Goal: Task Accomplishment & Management: Complete application form

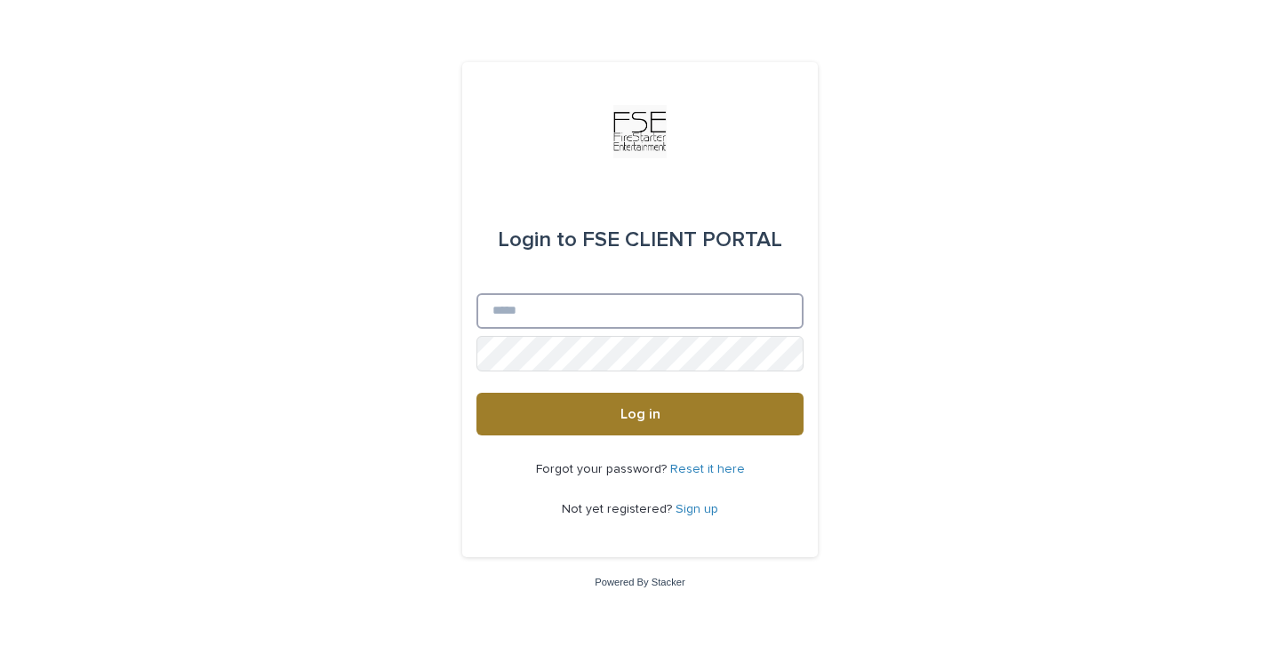
type input "**********"
click at [645, 412] on span "Log in" at bounding box center [641, 414] width 40 height 14
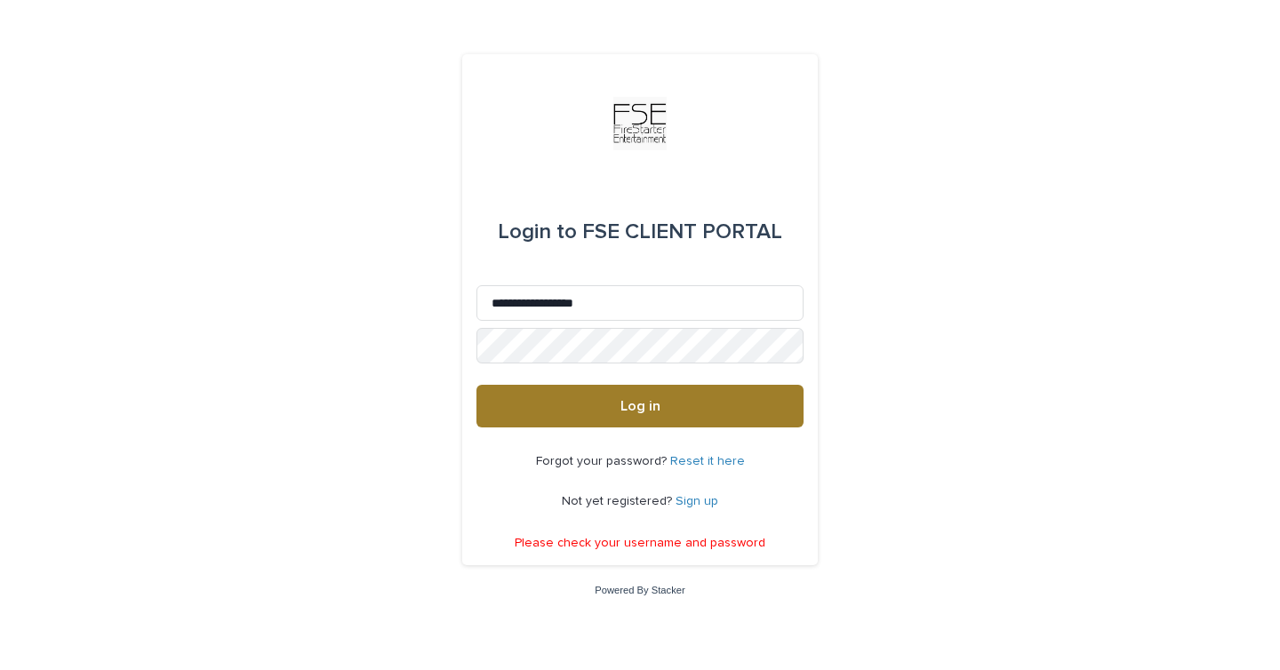
click at [661, 392] on button "Log in" at bounding box center [640, 406] width 327 height 43
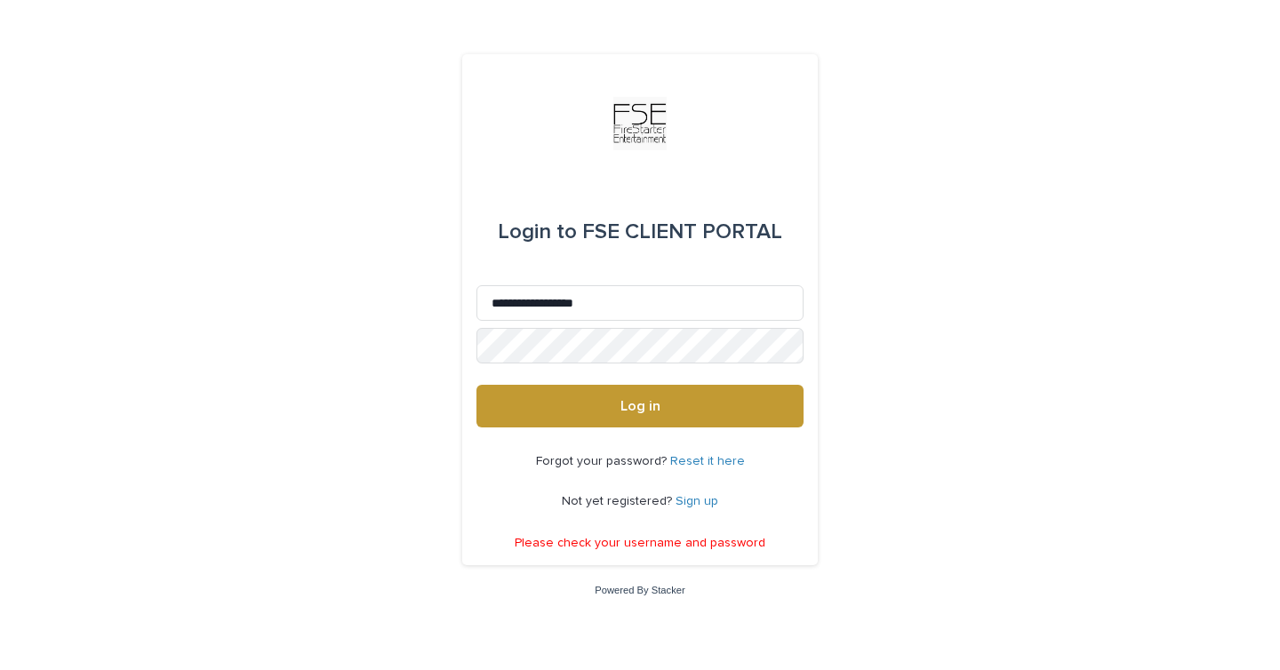
click at [711, 454] on p "Forgot your password? Reset it here" at bounding box center [640, 461] width 209 height 15
click at [710, 458] on link "Reset it here" at bounding box center [707, 461] width 75 height 12
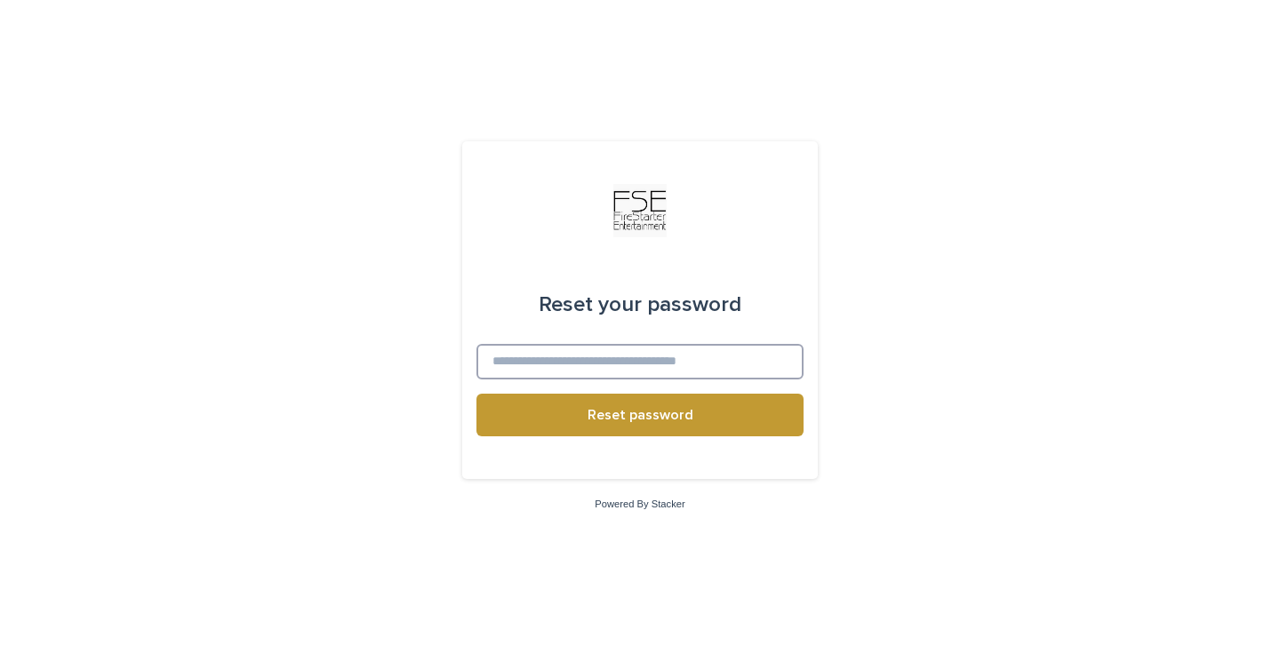
click at [545, 354] on input at bounding box center [640, 362] width 327 height 36
type input "**********"
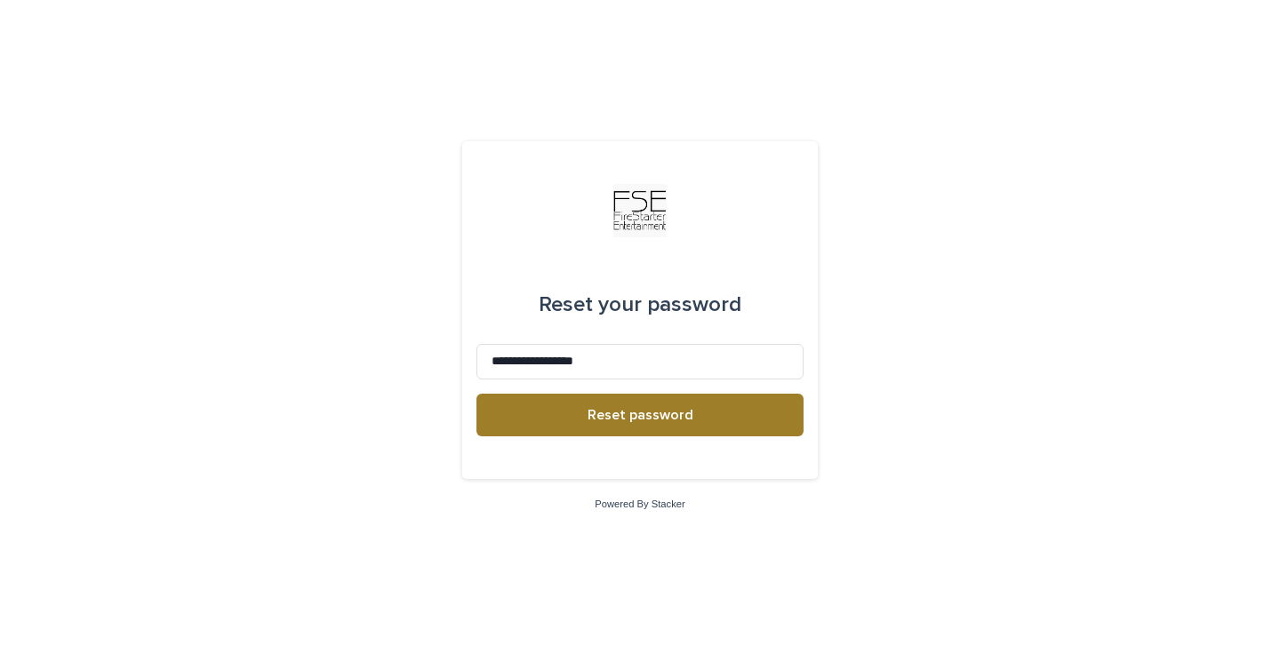
click at [613, 412] on span "Reset password" at bounding box center [641, 415] width 106 height 14
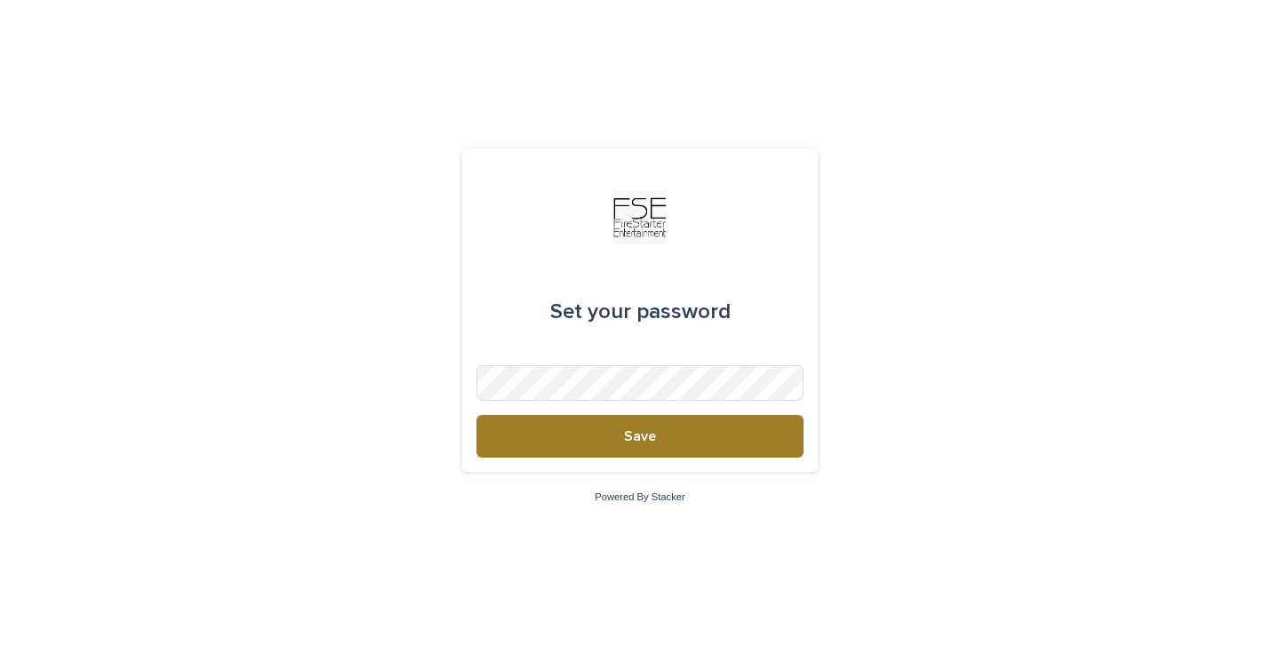
click at [695, 444] on button "Save" at bounding box center [640, 436] width 327 height 43
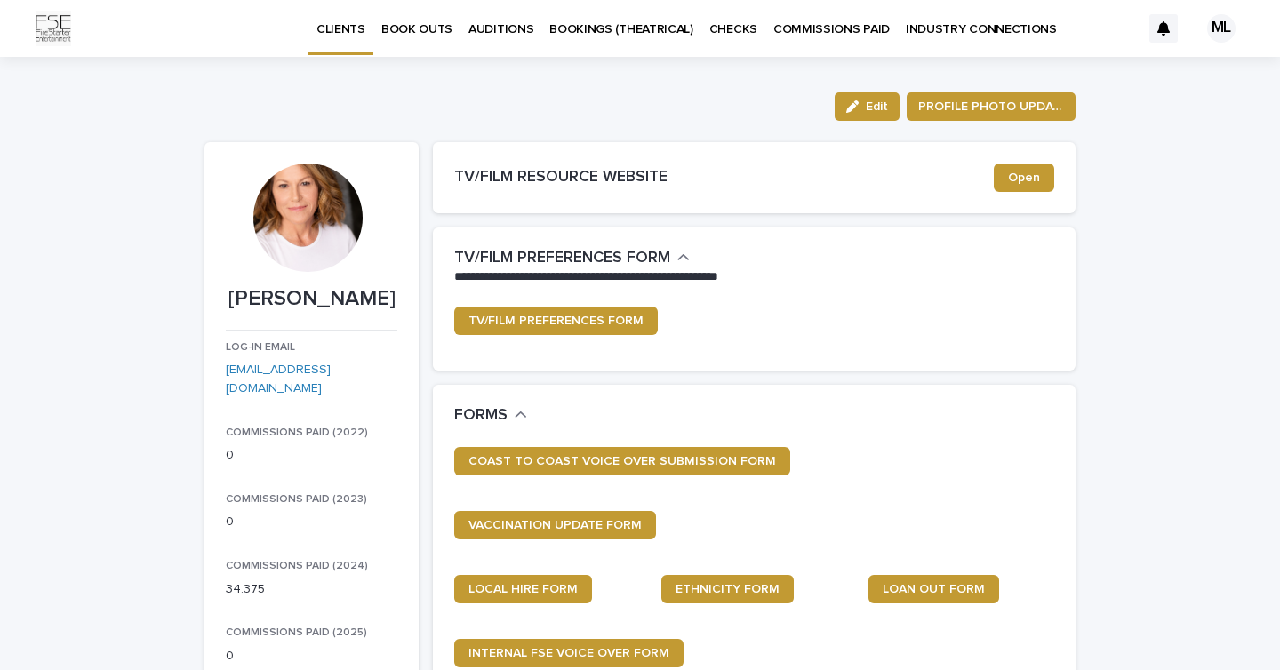
click at [421, 33] on p "BOOK OUTS" at bounding box center [416, 18] width 71 height 37
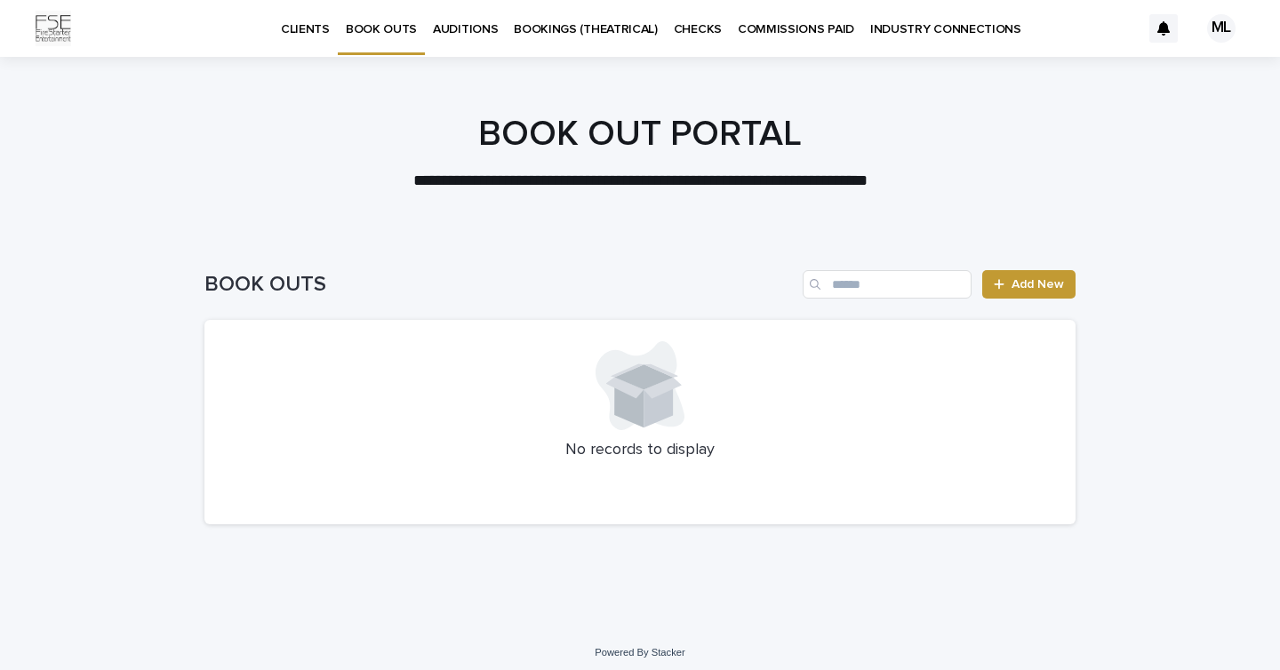
scroll to position [7, 0]
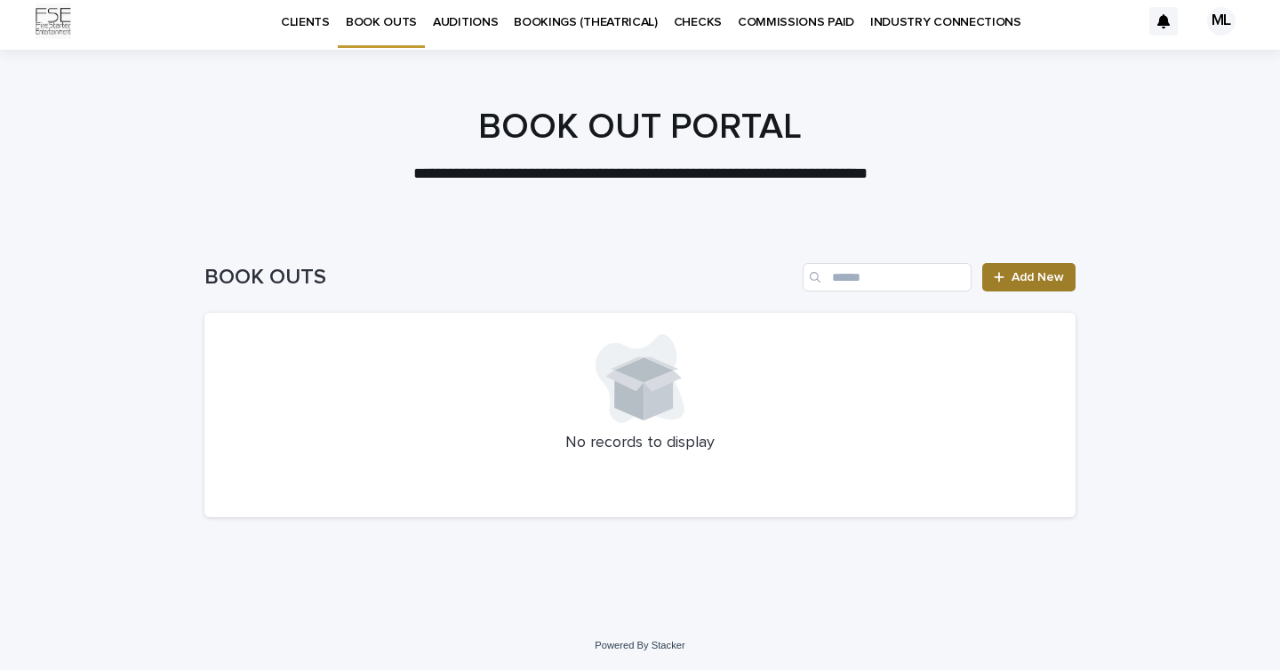
click at [1047, 276] on span "Add New" at bounding box center [1038, 277] width 52 height 12
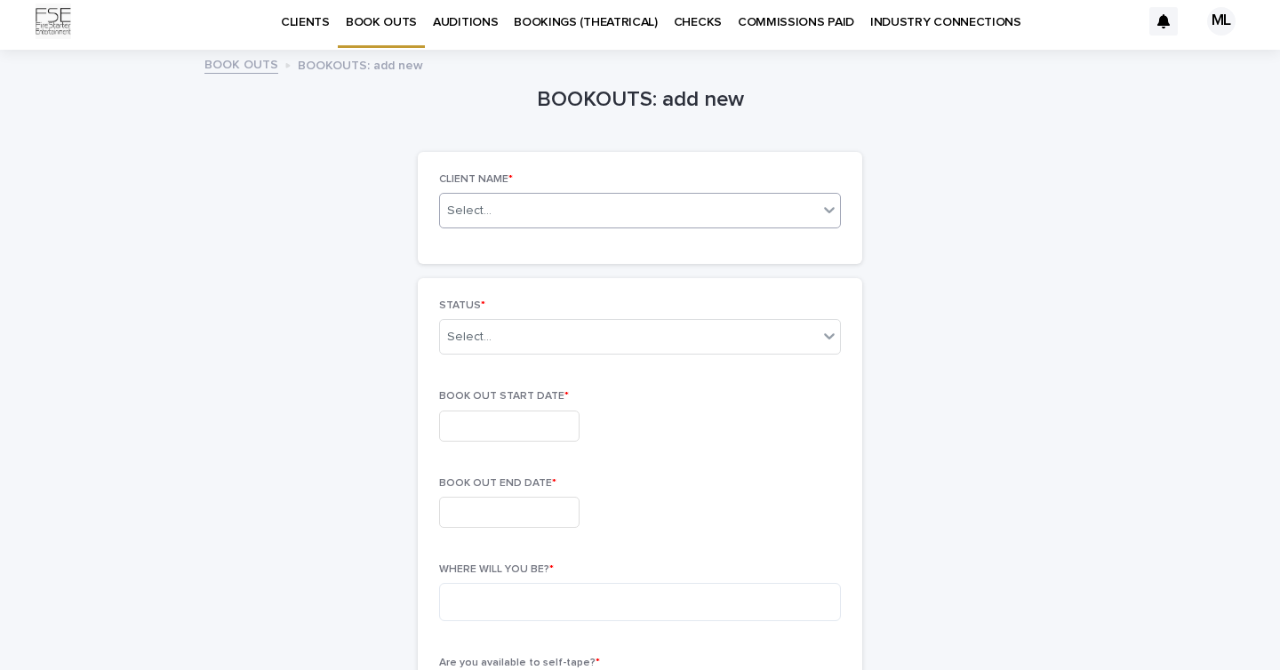
click at [829, 207] on icon at bounding box center [830, 210] width 18 height 18
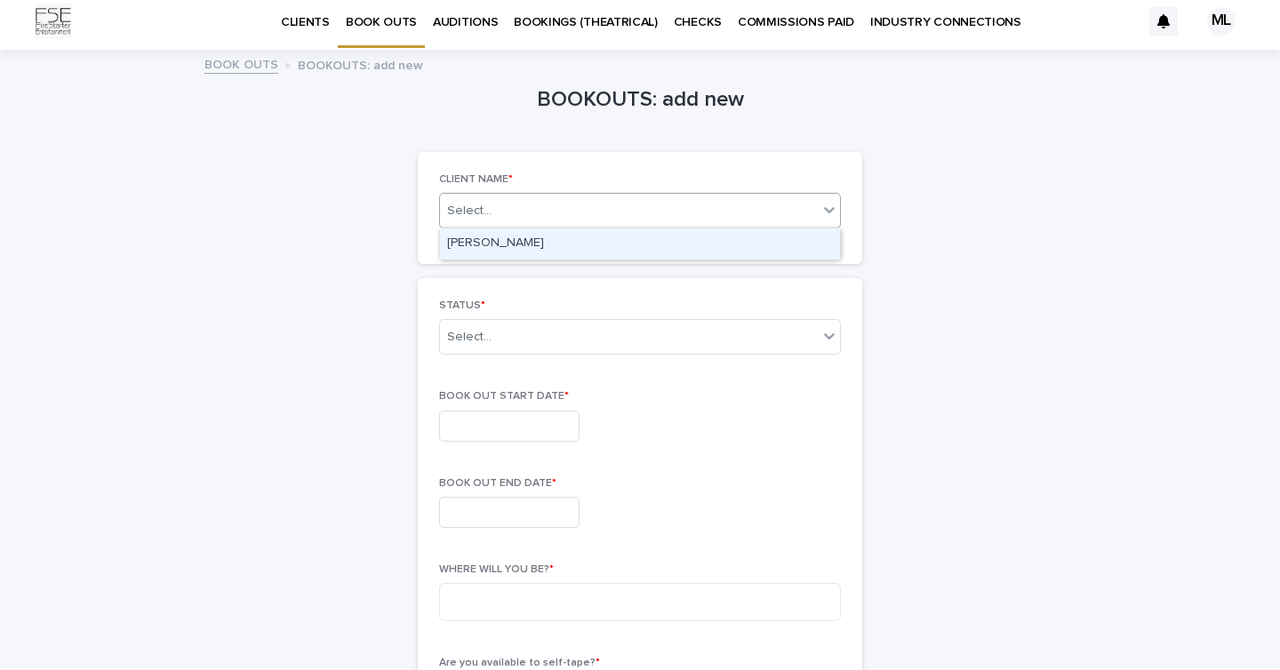
click at [530, 236] on div "[PERSON_NAME]" at bounding box center [640, 243] width 400 height 31
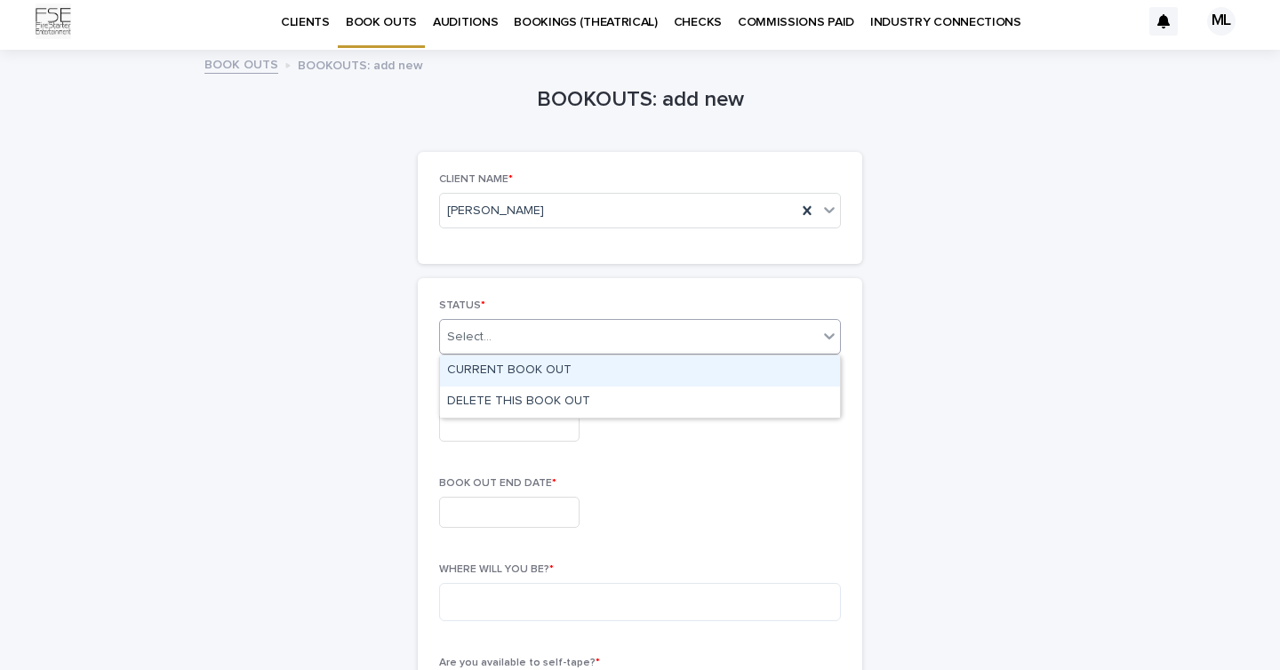
click at [829, 335] on icon at bounding box center [830, 336] width 18 height 18
click at [655, 373] on div "CURRENT BOOK OUT" at bounding box center [640, 371] width 400 height 31
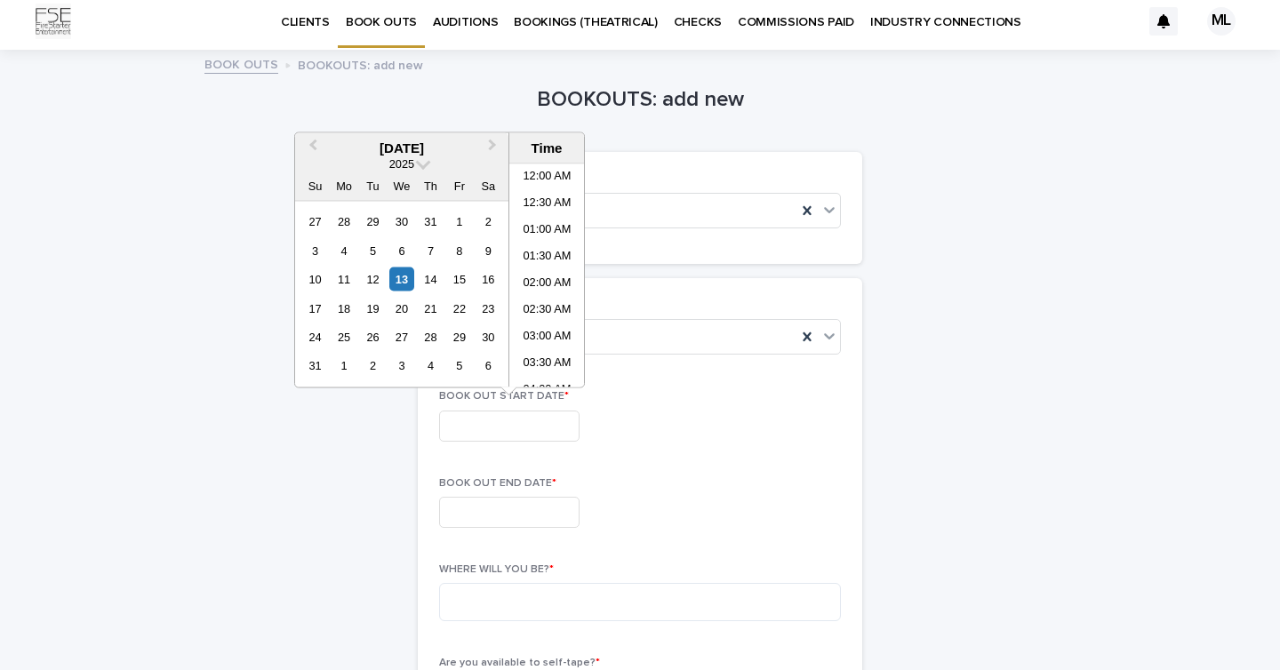
click at [478, 428] on input "text" at bounding box center [509, 426] width 140 height 31
click at [493, 146] on span "Next Month" at bounding box center [493, 148] width 0 height 24
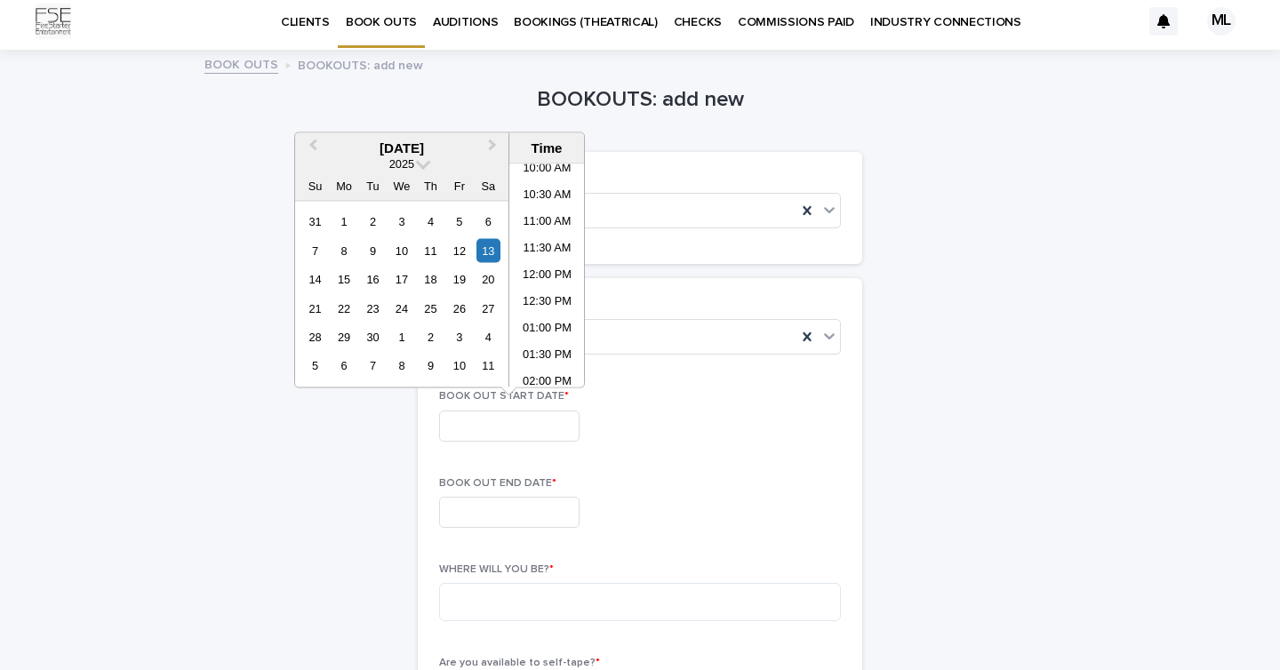
click at [515, 423] on input "text" at bounding box center [509, 426] width 140 height 31
type input "*"
type input "**********"
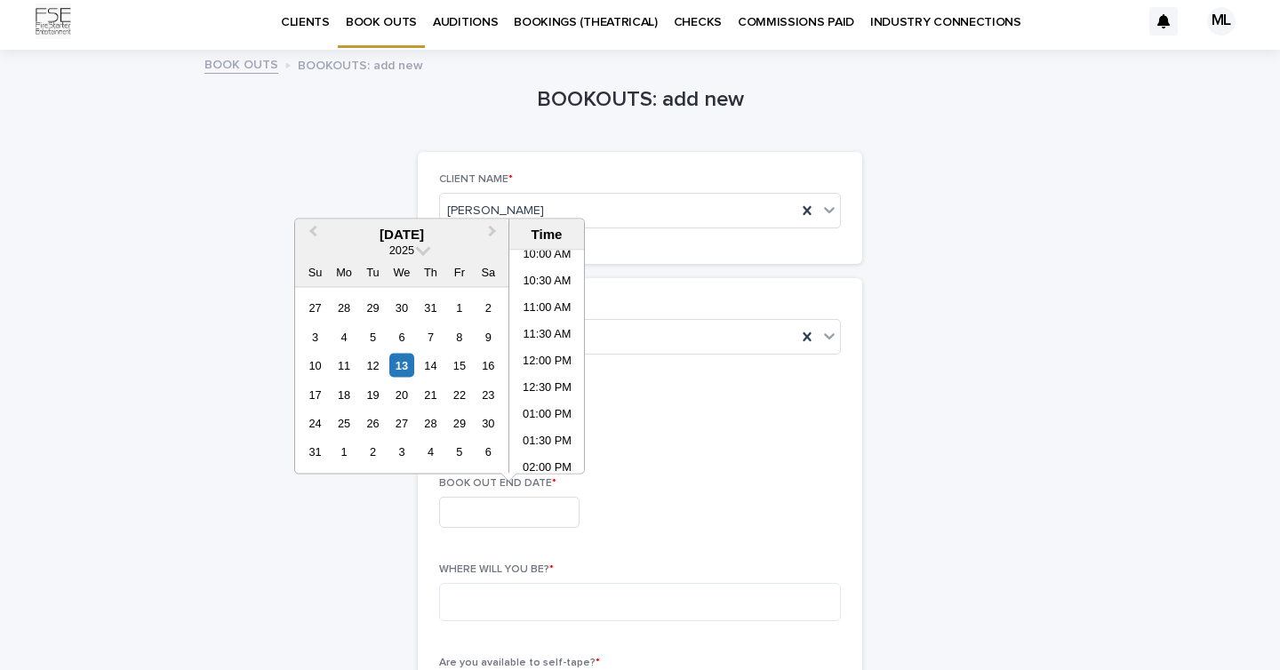
click at [474, 524] on input "text" at bounding box center [509, 512] width 140 height 31
type input "**********"
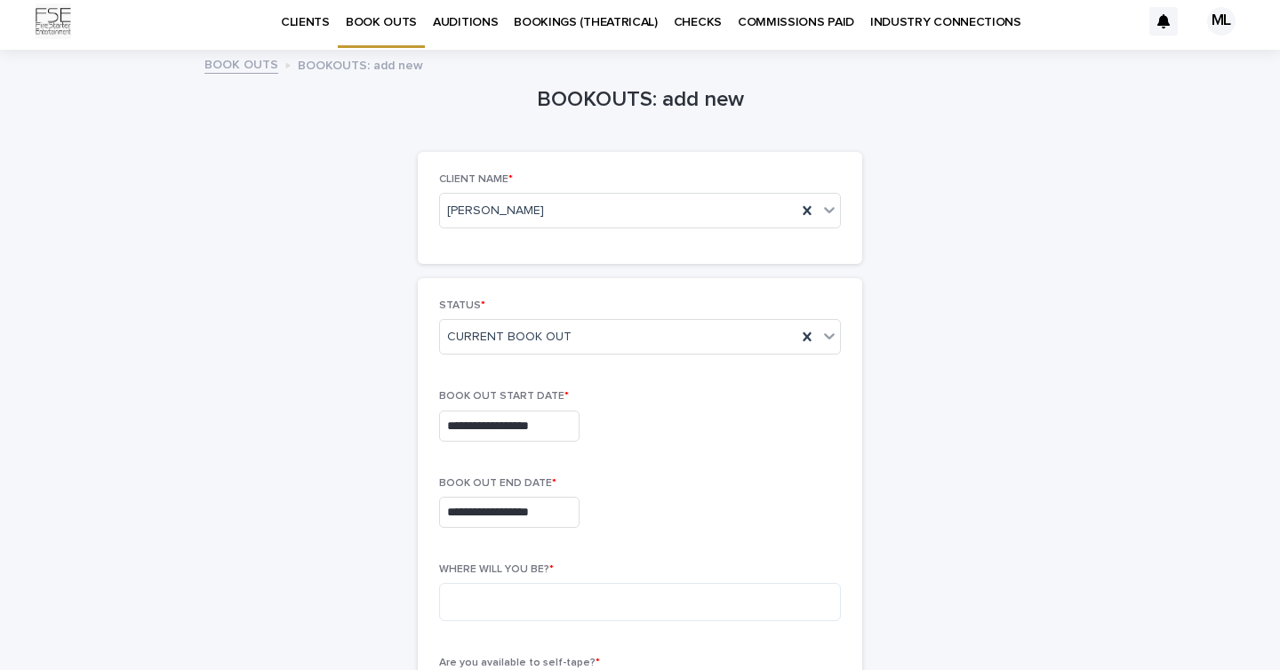
click at [693, 426] on div "**********" at bounding box center [640, 426] width 402 height 31
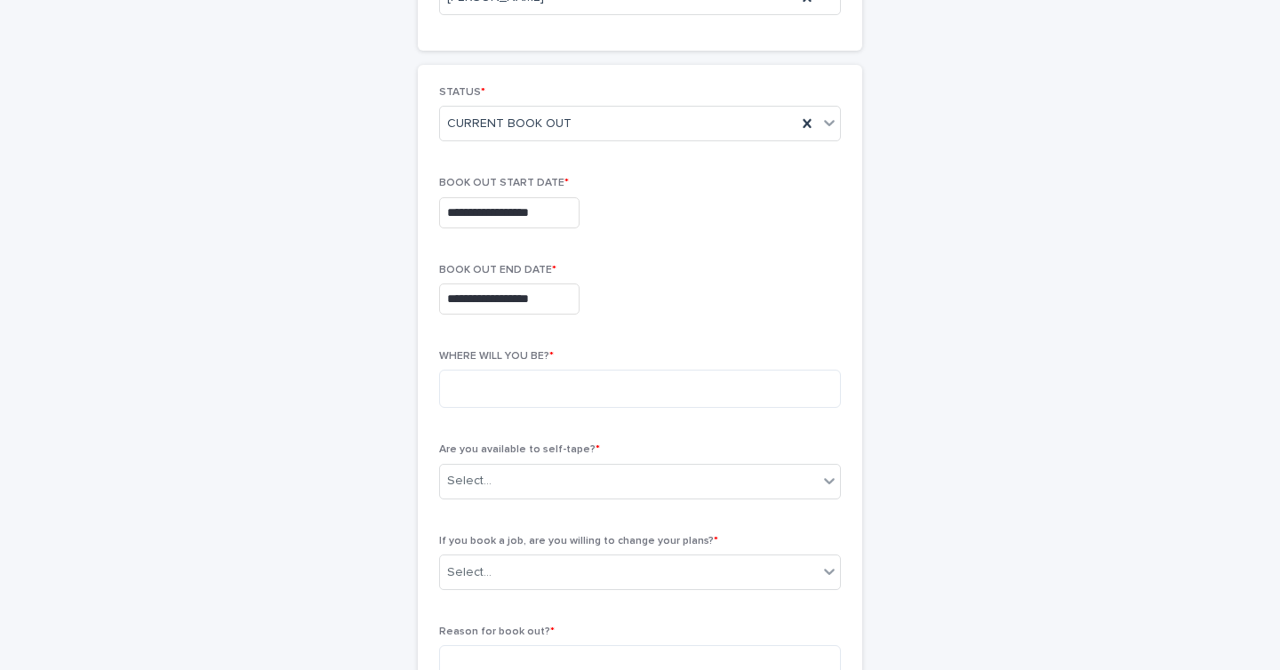
scroll to position [222, 0]
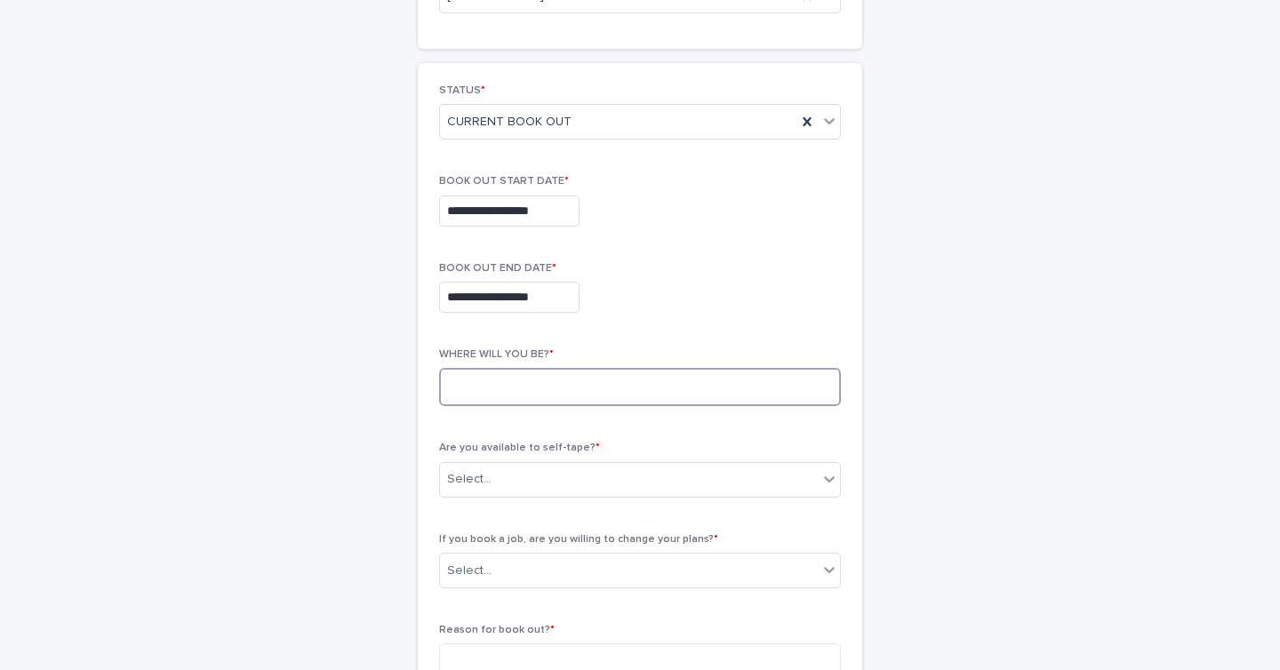
click at [468, 384] on textarea at bounding box center [640, 387] width 402 height 38
type textarea "**********"
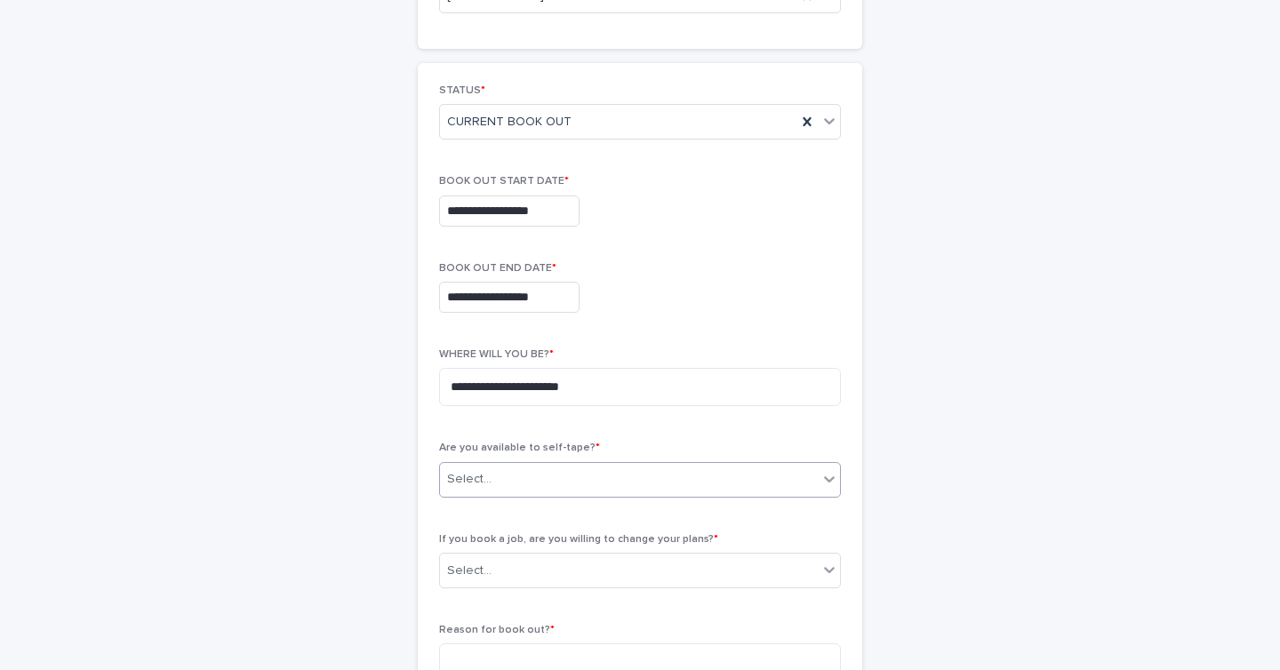
click at [829, 482] on icon at bounding box center [830, 479] width 18 height 18
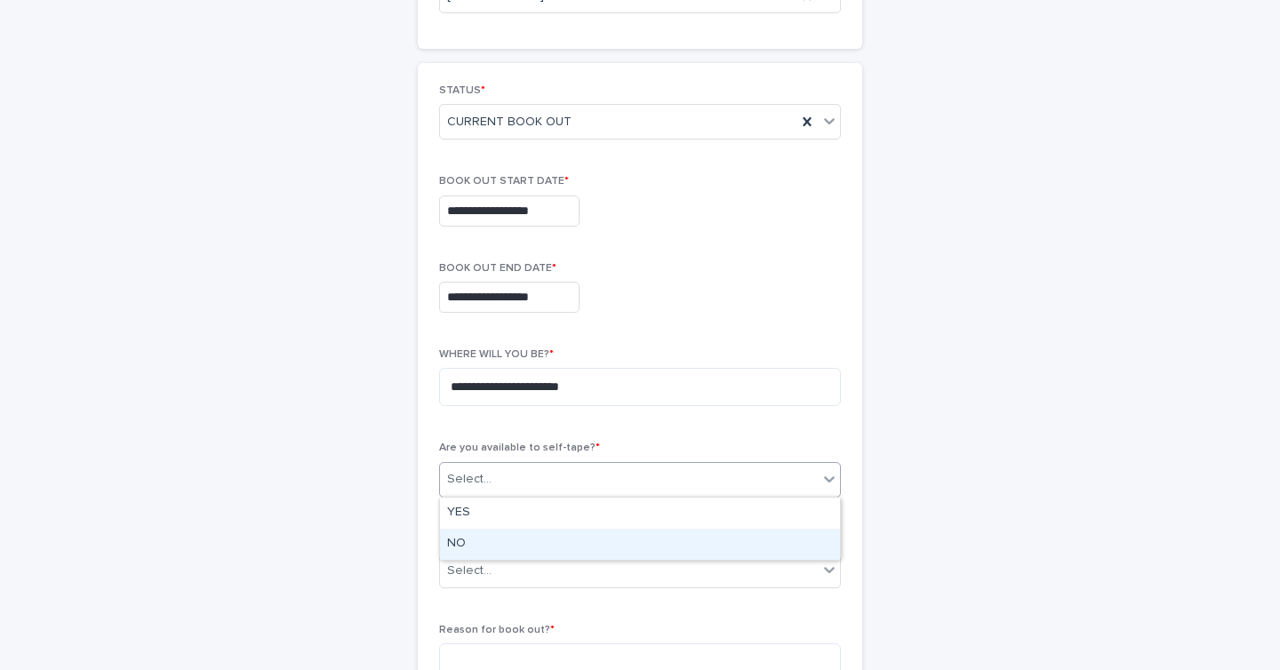
click at [459, 541] on div "NO" at bounding box center [640, 544] width 400 height 31
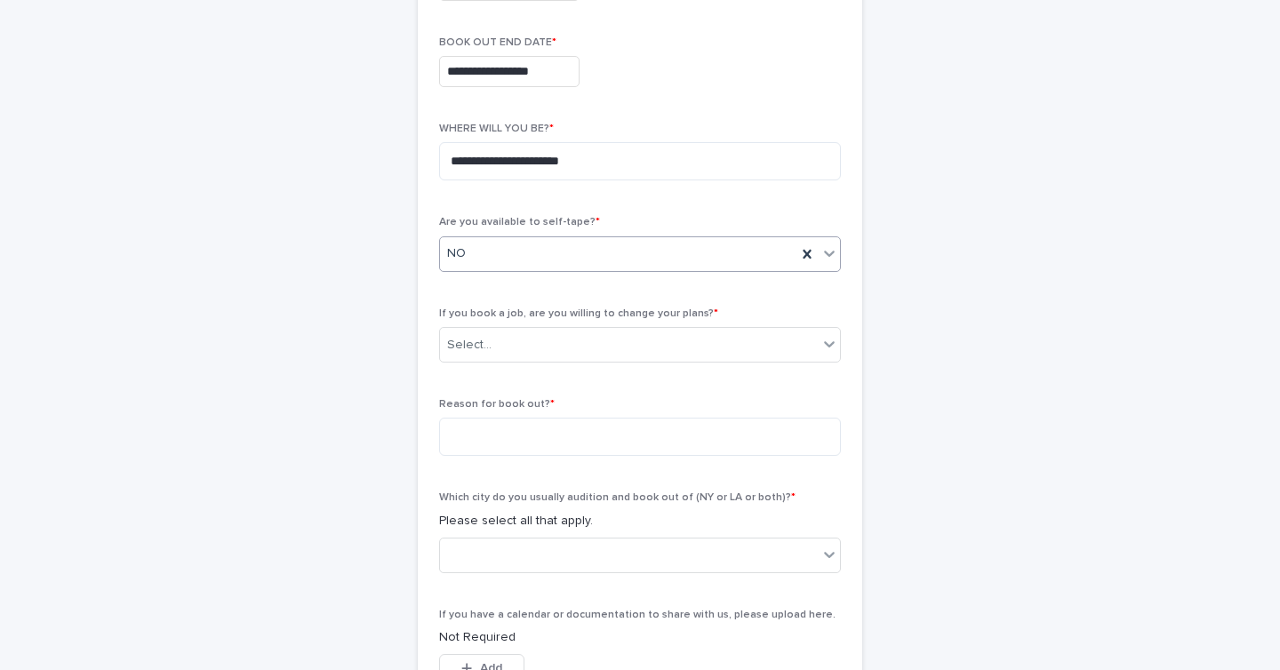
scroll to position [459, 0]
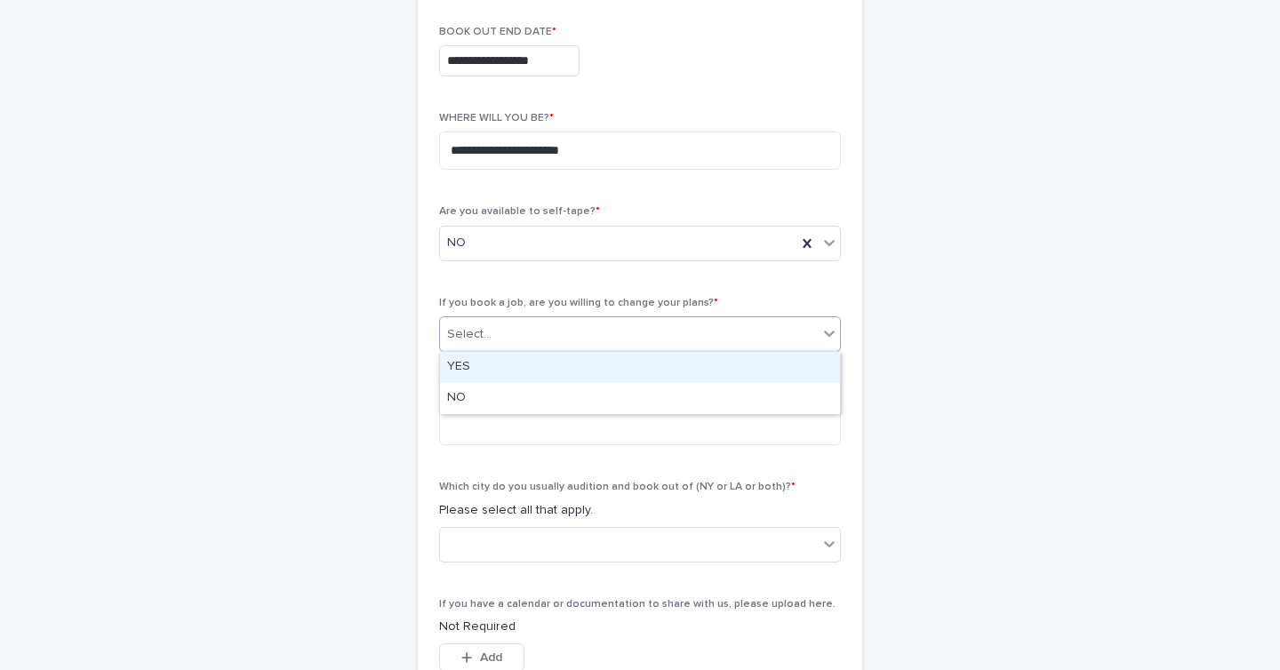
click at [829, 336] on icon at bounding box center [830, 334] width 18 height 18
click at [465, 366] on div "YES" at bounding box center [640, 367] width 400 height 31
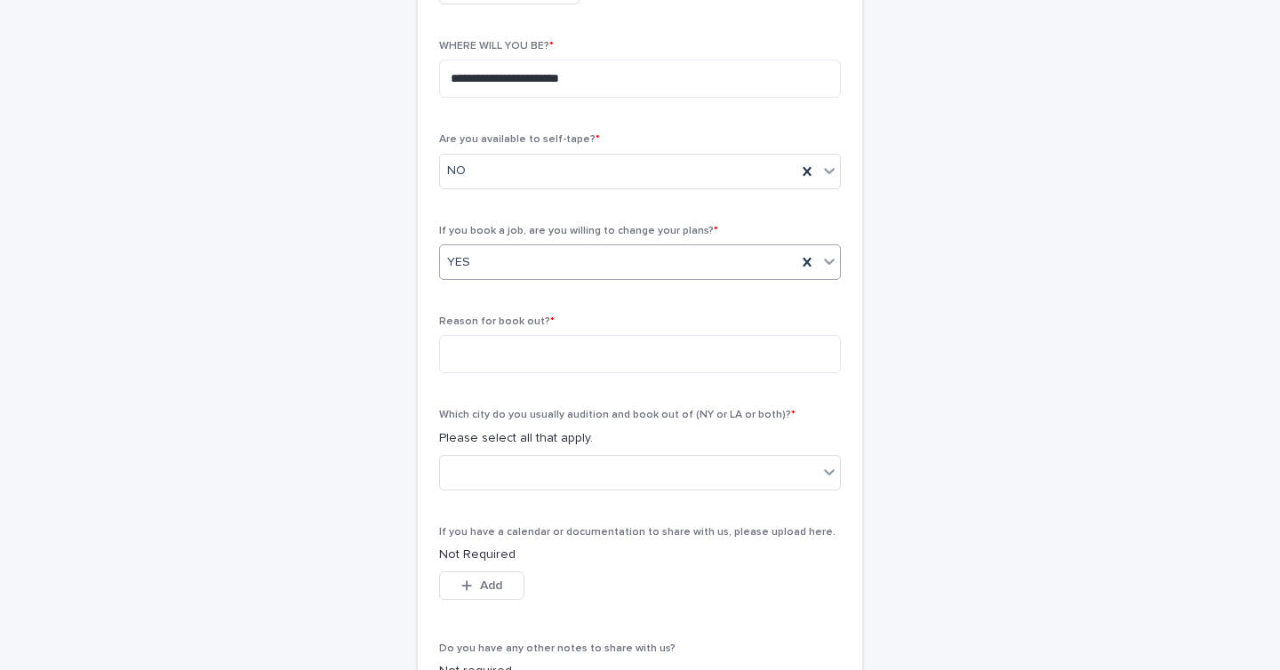
scroll to position [555, 0]
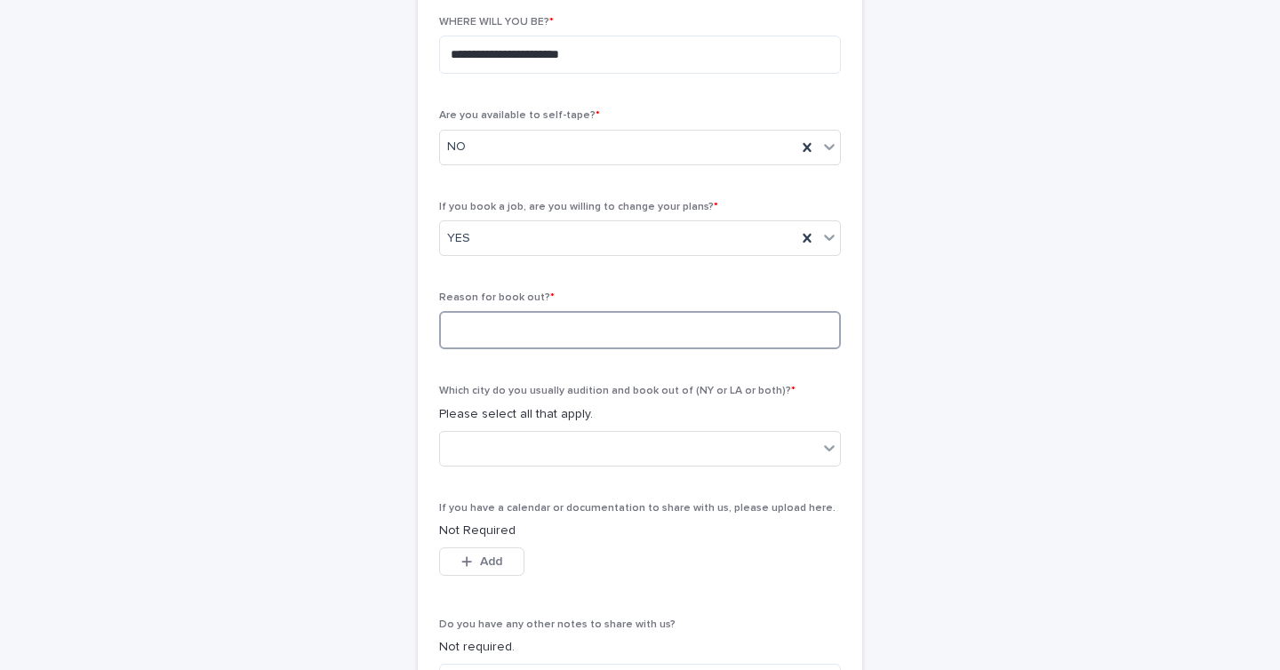
click at [461, 325] on textarea at bounding box center [640, 330] width 402 height 38
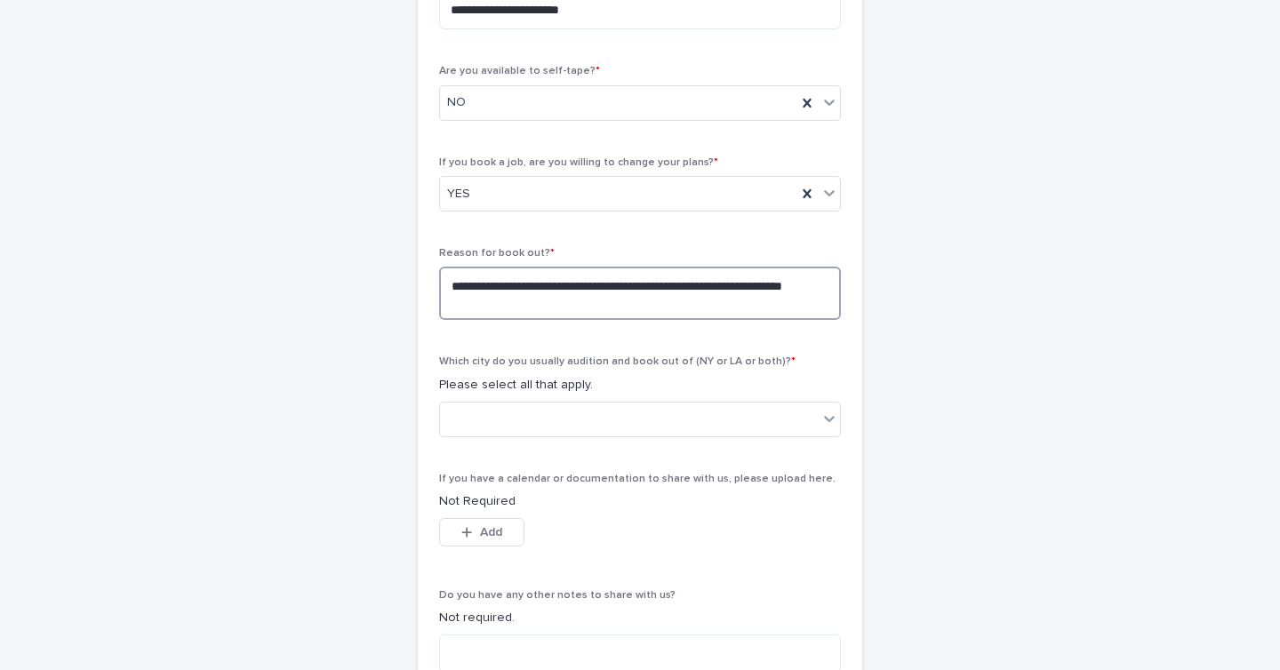
scroll to position [636, 0]
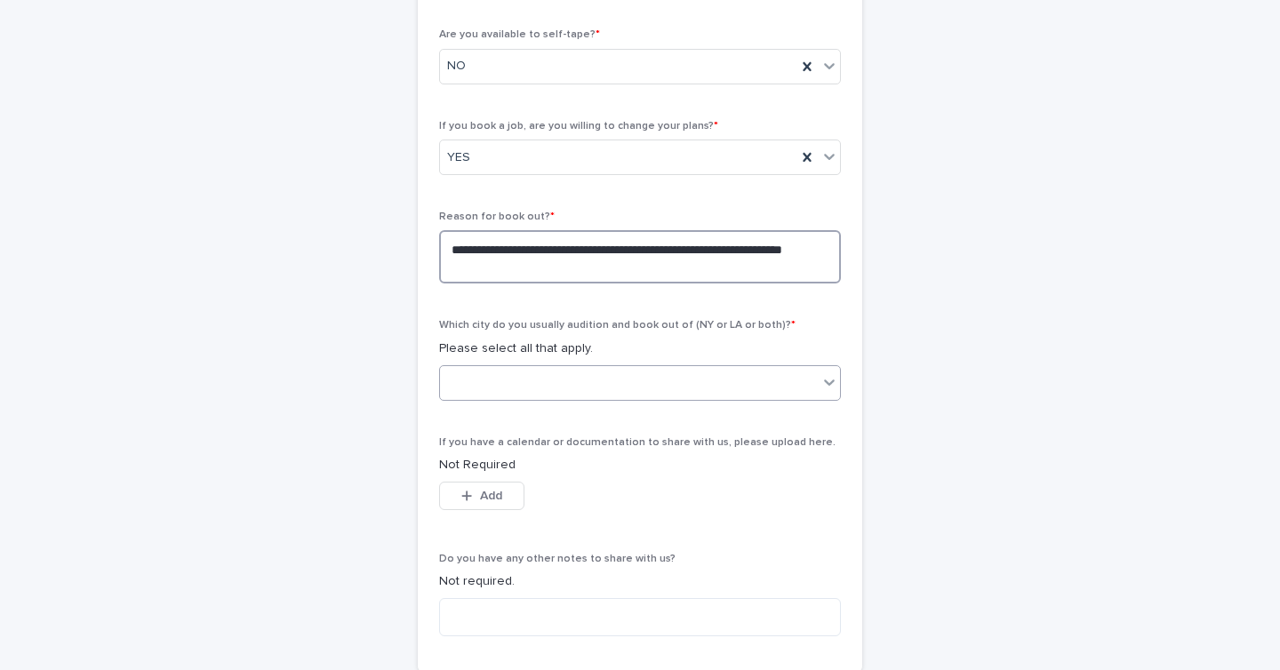
type textarea "**********"
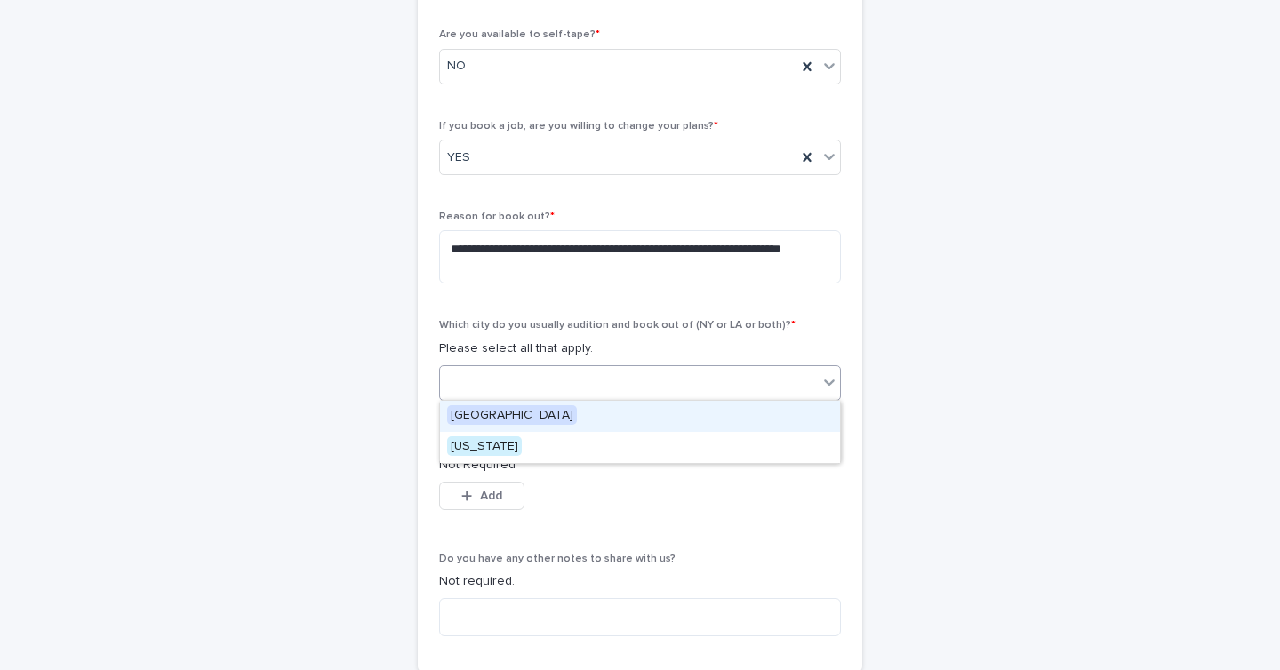
click at [829, 377] on icon at bounding box center [830, 382] width 18 height 18
click at [516, 411] on span "[GEOGRAPHIC_DATA]" at bounding box center [512, 415] width 130 height 20
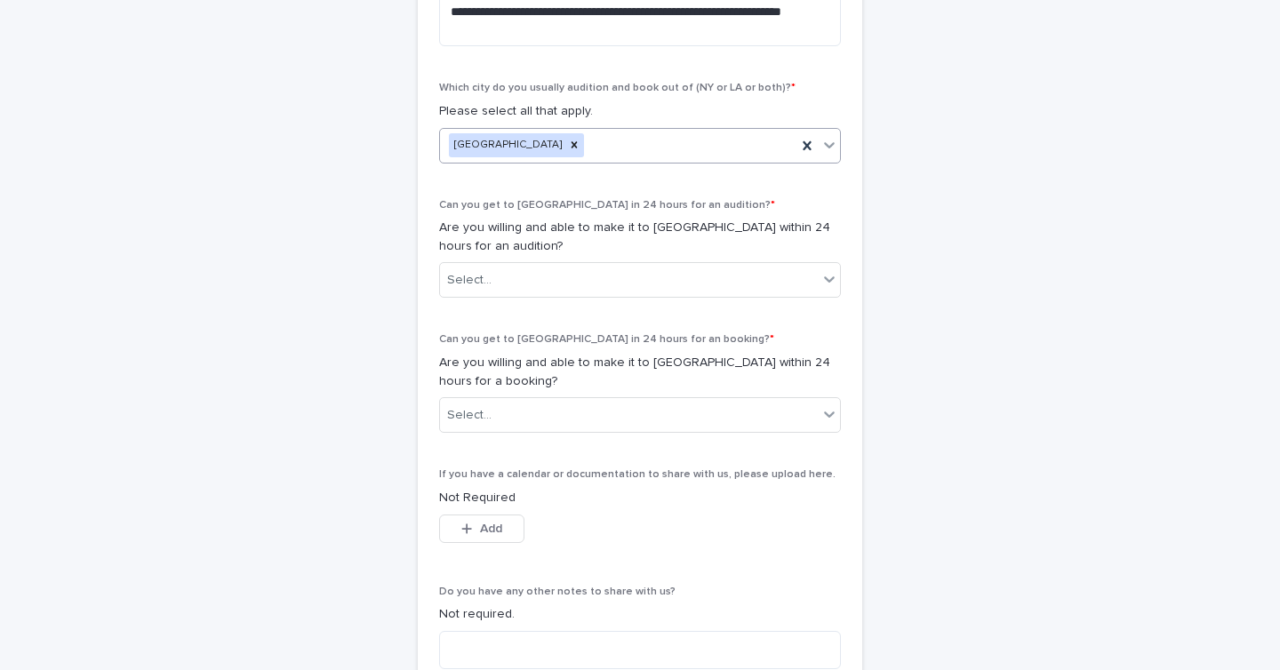
scroll to position [878, 0]
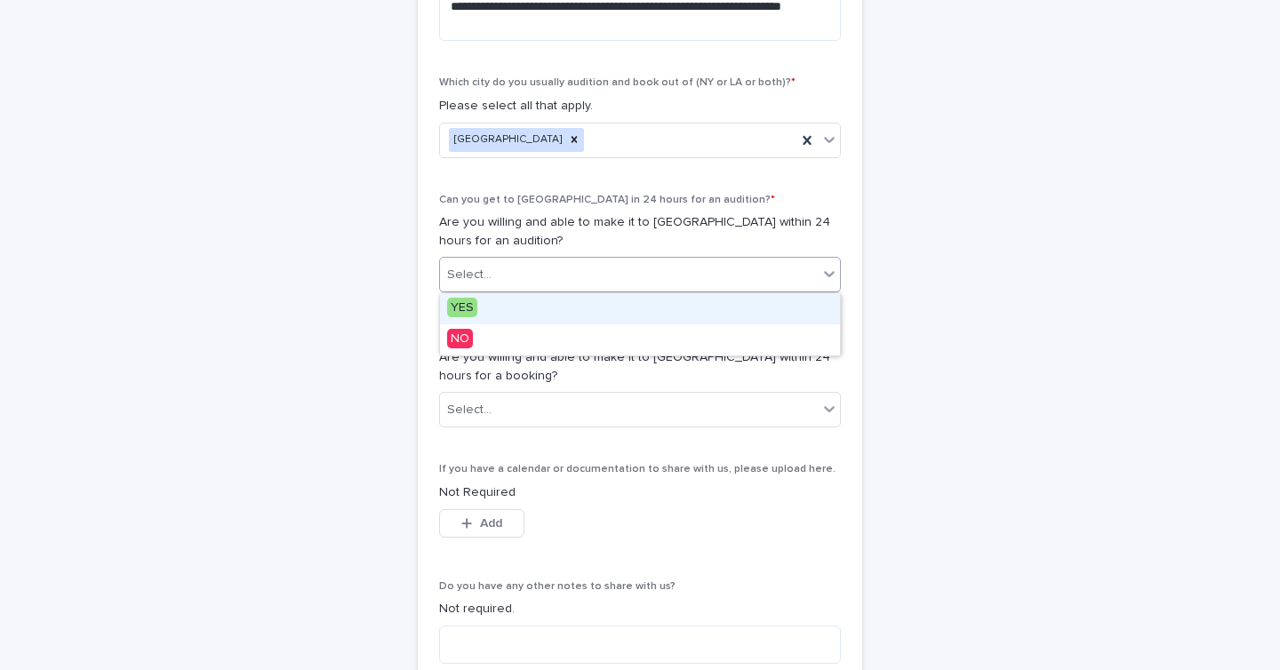
click at [825, 272] on icon at bounding box center [829, 275] width 11 height 6
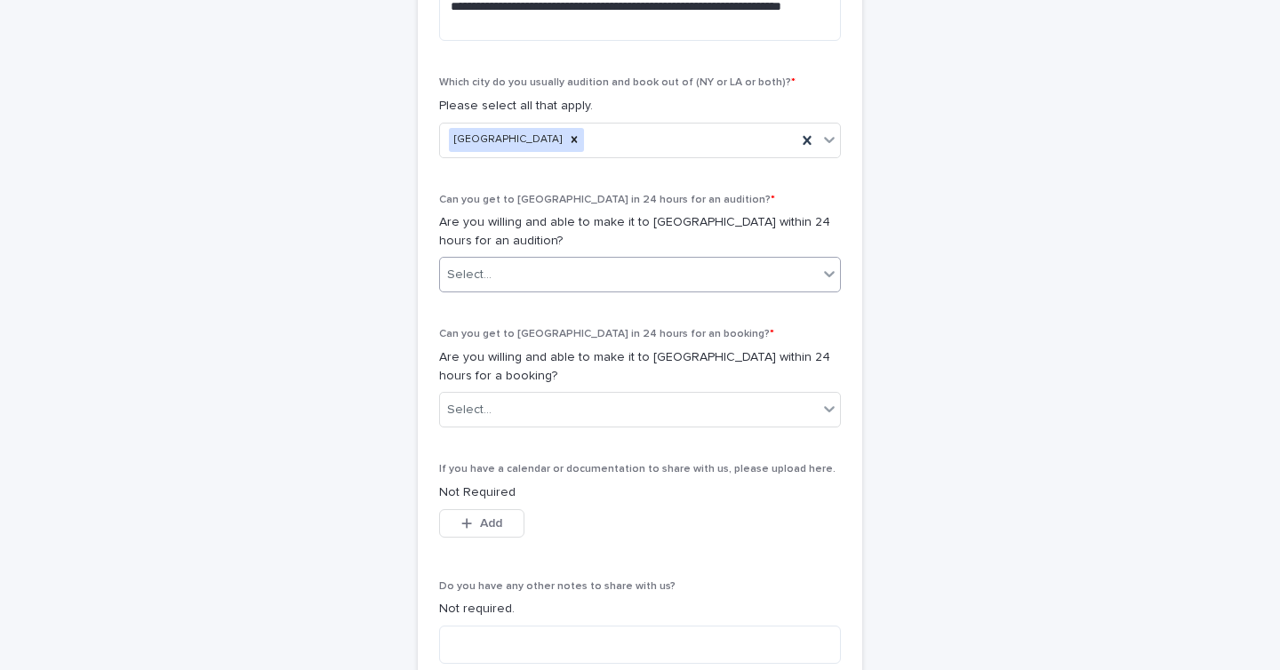
click at [825, 272] on icon at bounding box center [829, 275] width 11 height 6
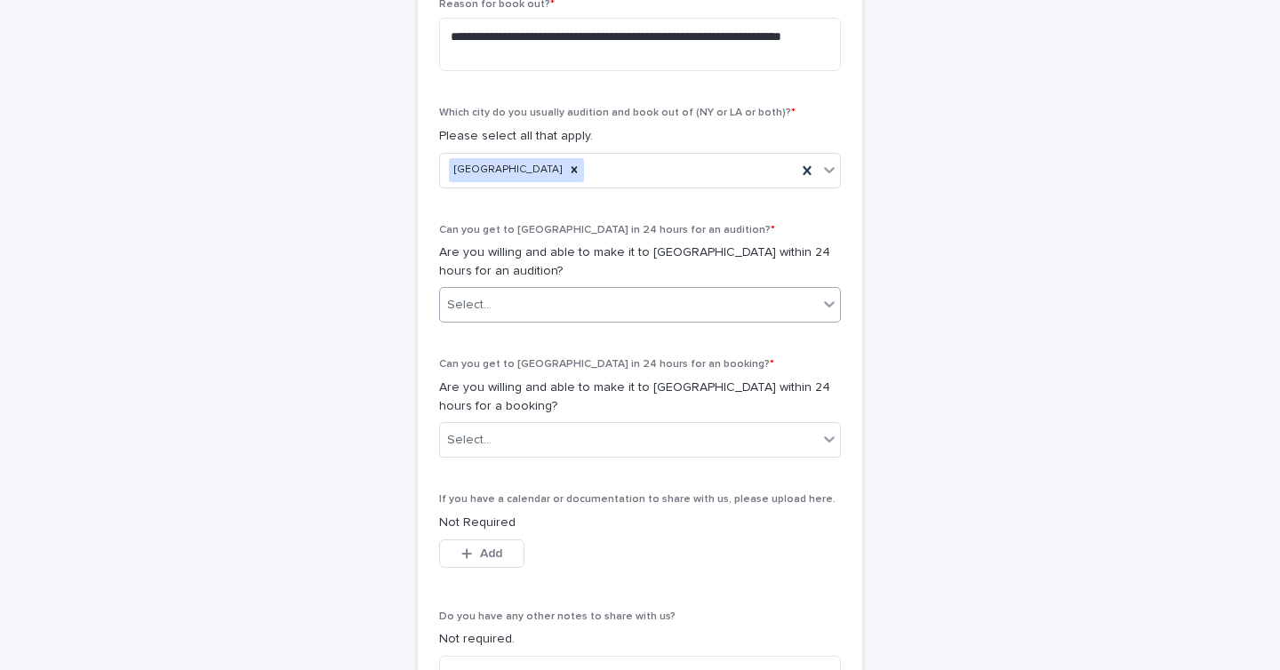
scroll to position [850, 0]
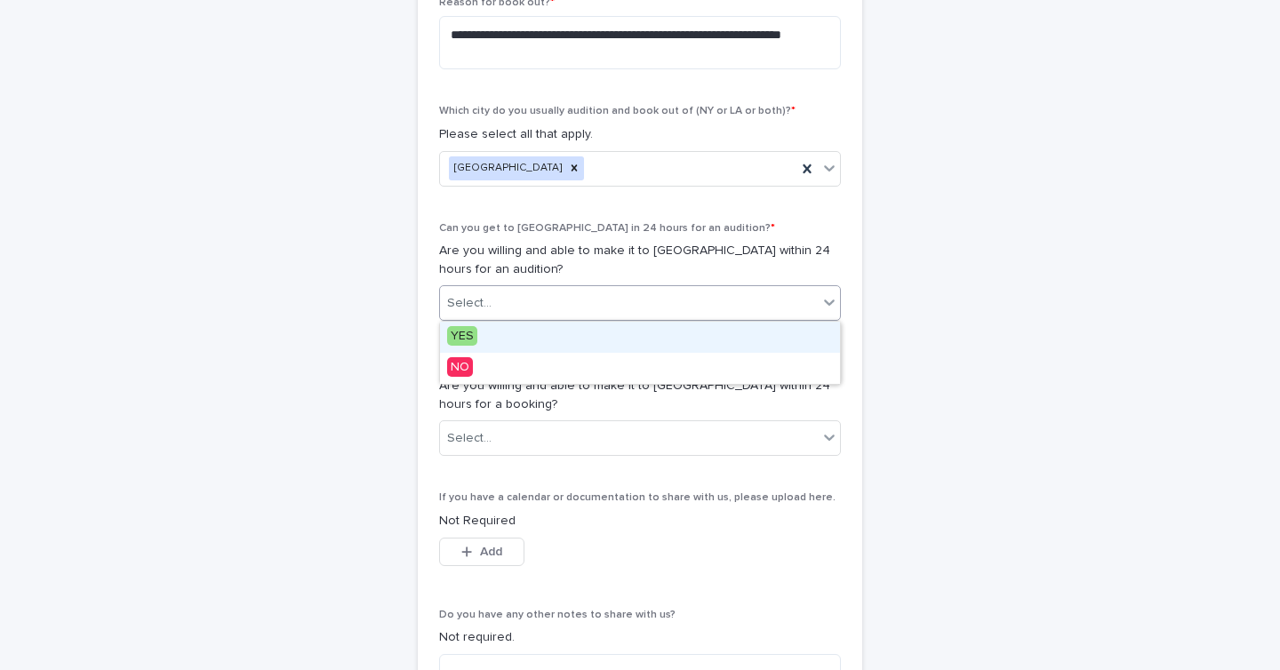
click at [819, 306] on div at bounding box center [829, 302] width 21 height 32
click at [472, 337] on span "YES" at bounding box center [462, 336] width 30 height 20
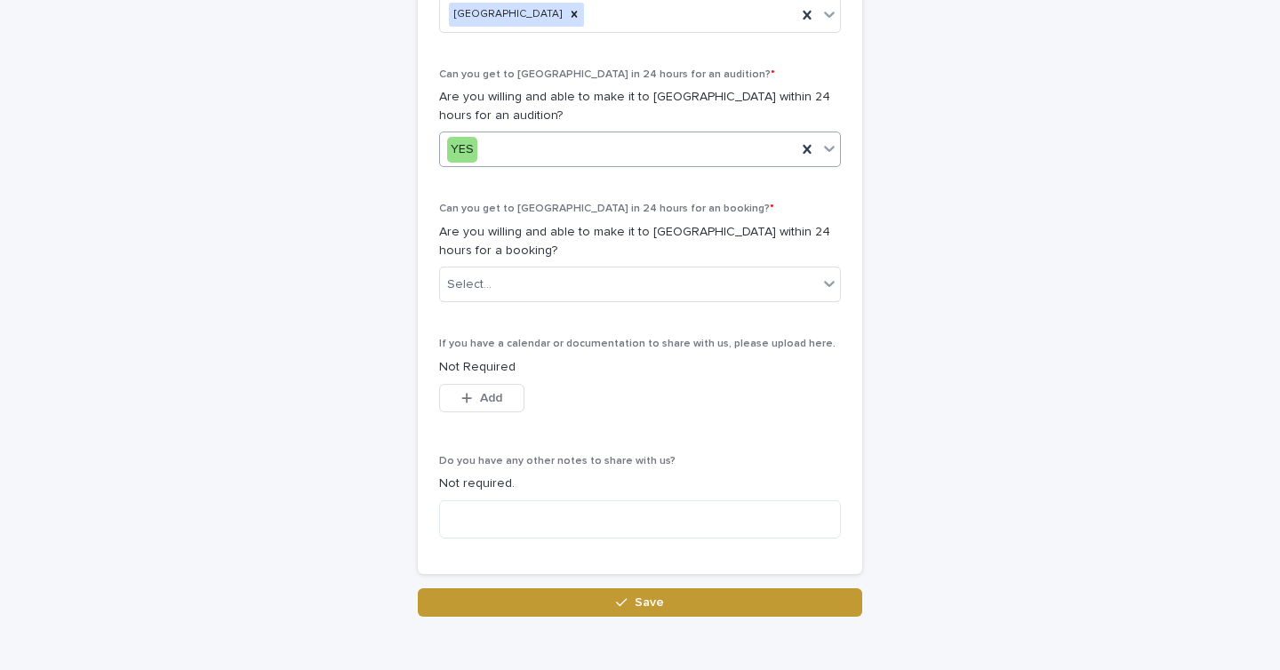
scroll to position [1005, 0]
click at [831, 279] on icon at bounding box center [830, 283] width 18 height 18
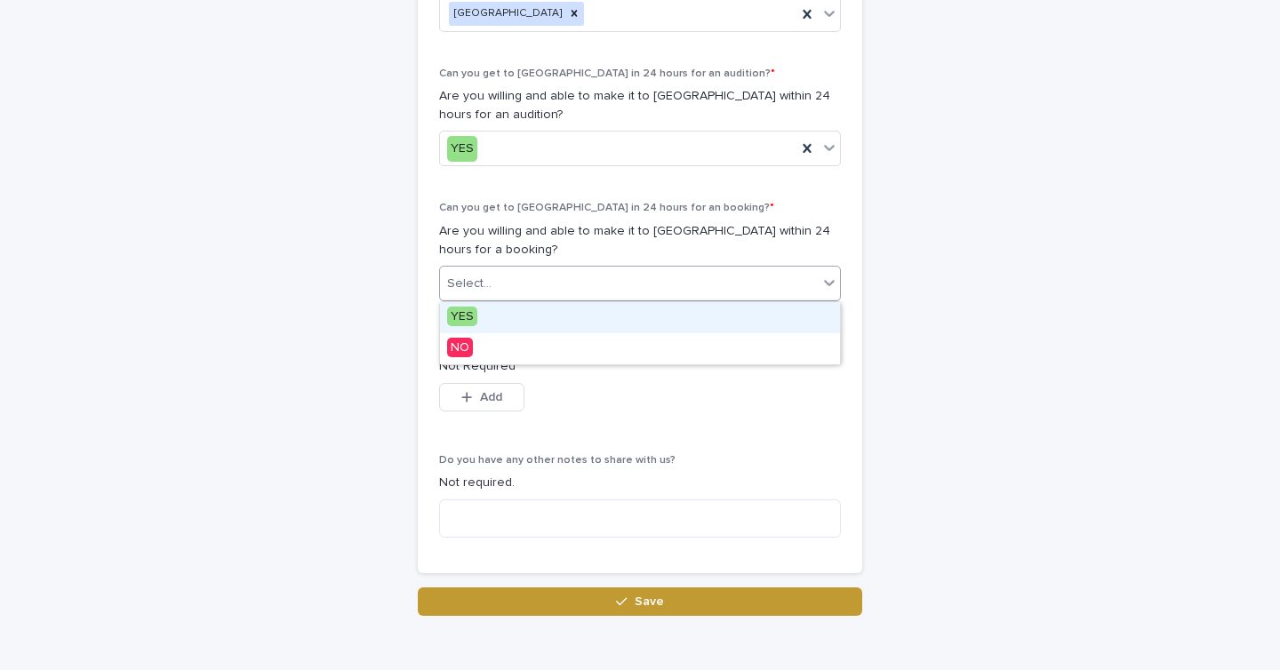
click at [474, 318] on span "YES" at bounding box center [462, 317] width 30 height 20
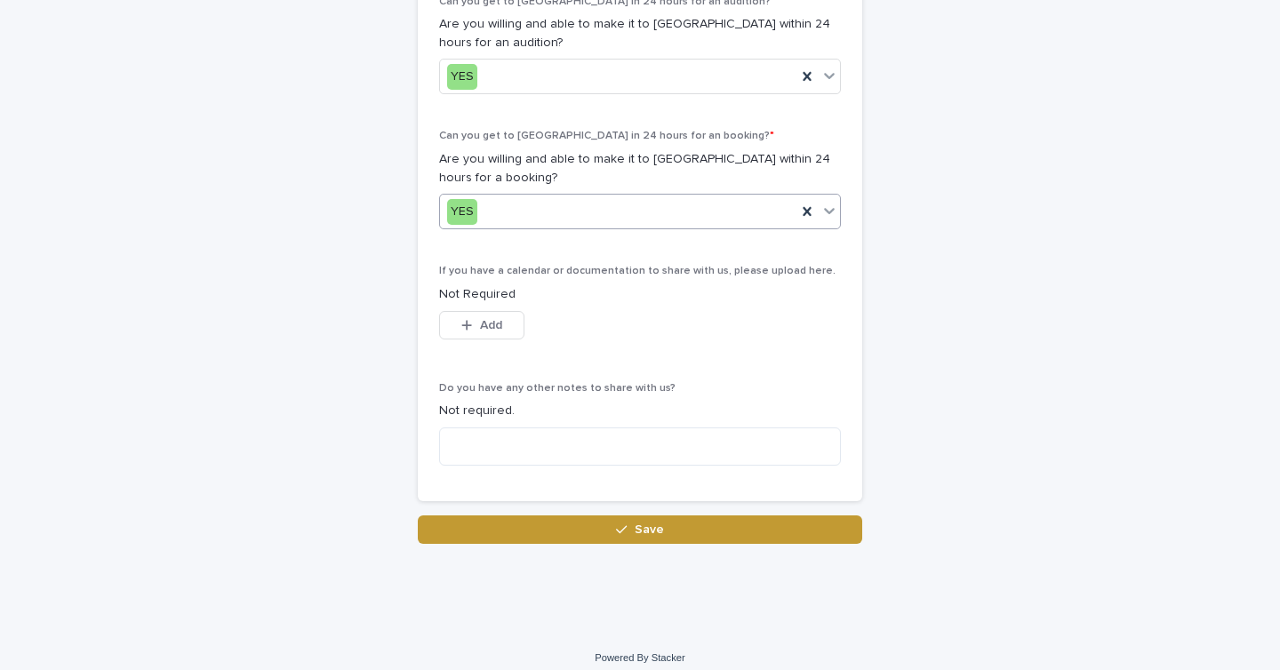
scroll to position [1089, 0]
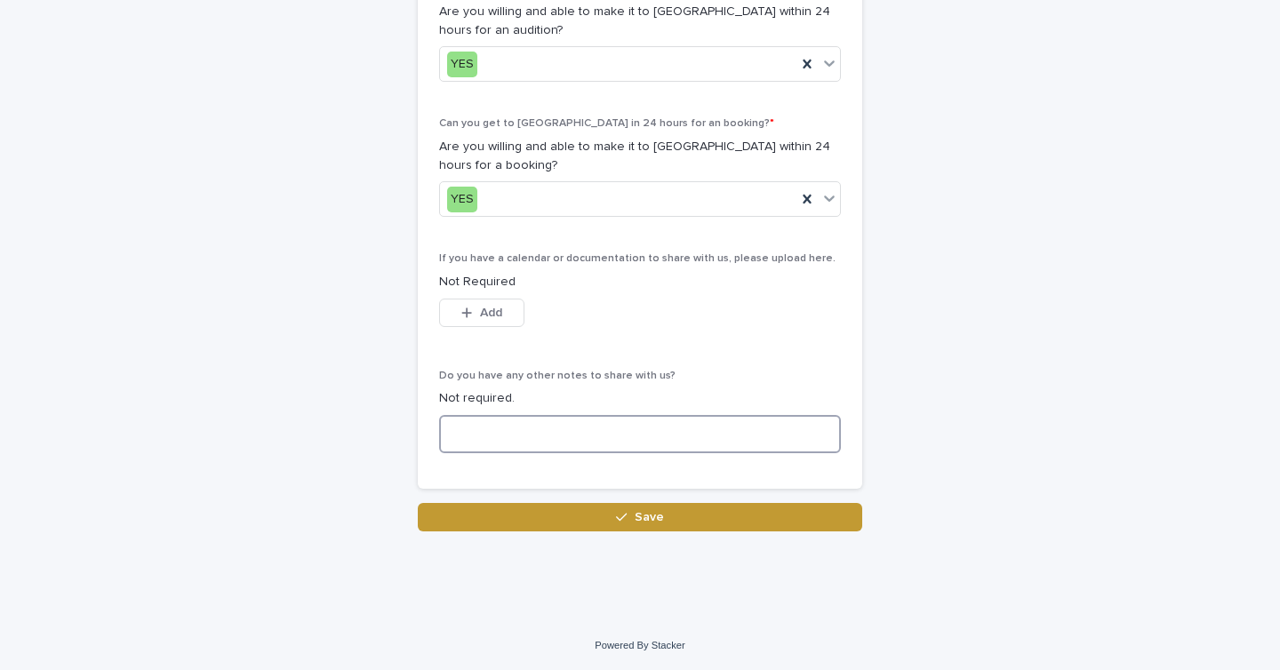
click at [499, 433] on textarea at bounding box center [640, 434] width 402 height 38
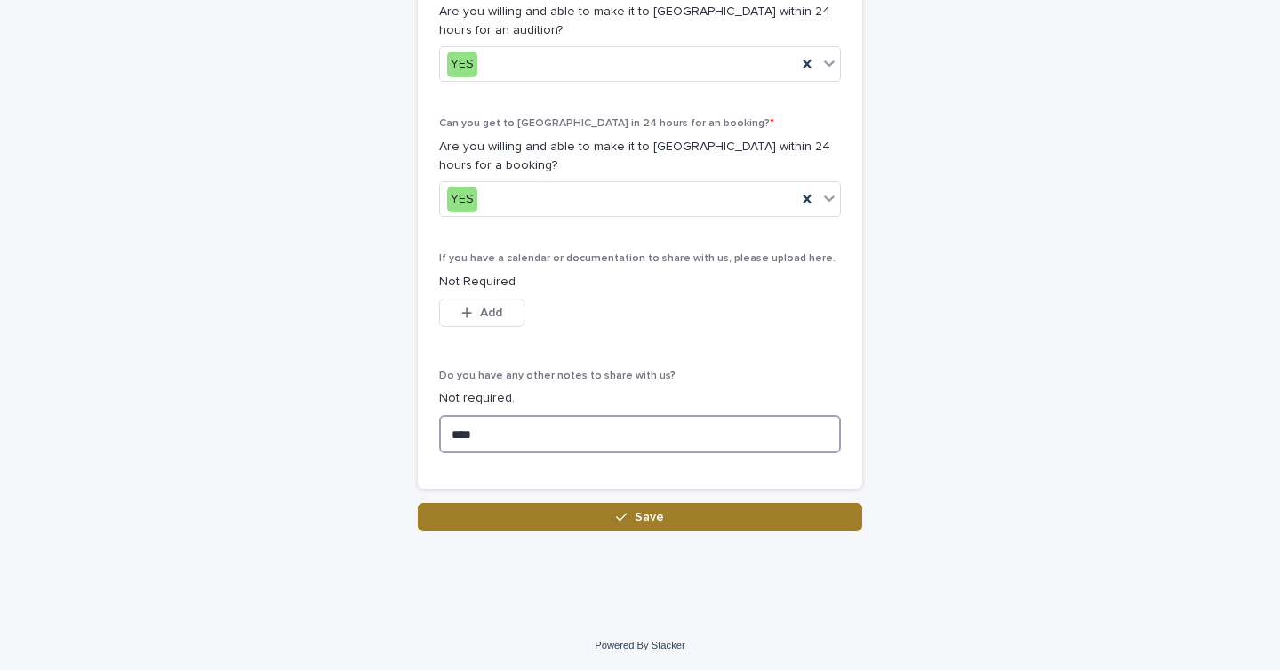
type textarea "****"
click at [653, 520] on span "Save" at bounding box center [649, 517] width 29 height 12
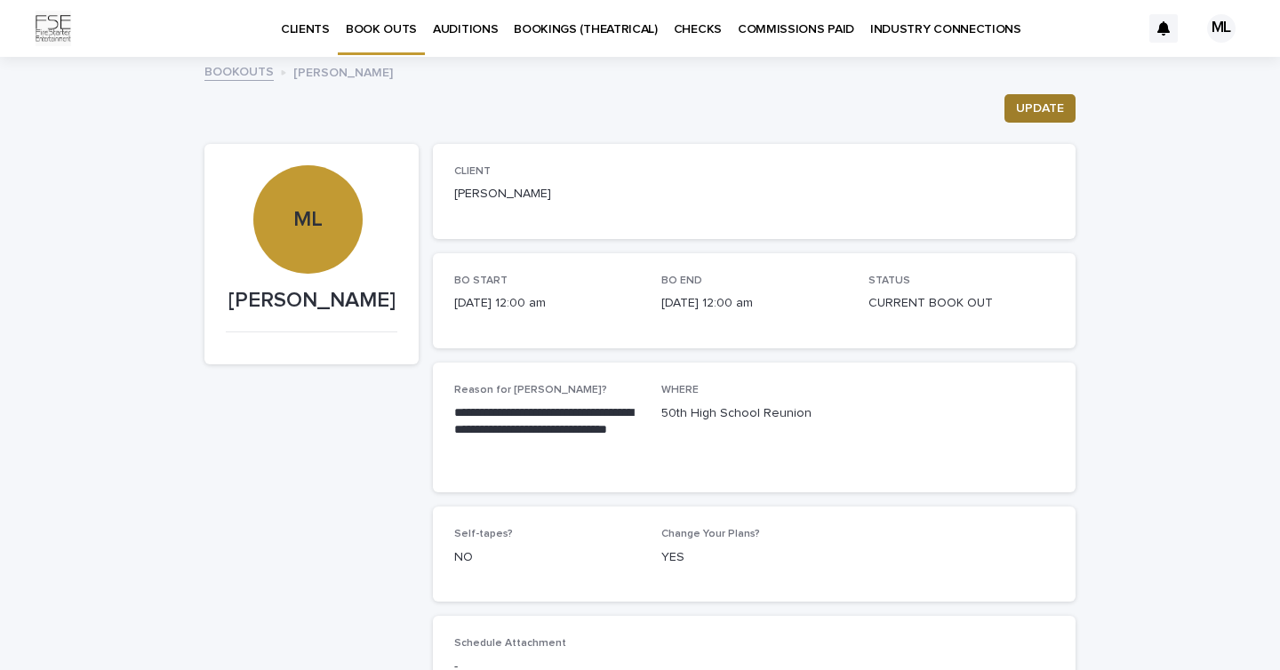
click at [1034, 105] on span "UPDATE" at bounding box center [1040, 109] width 48 height 18
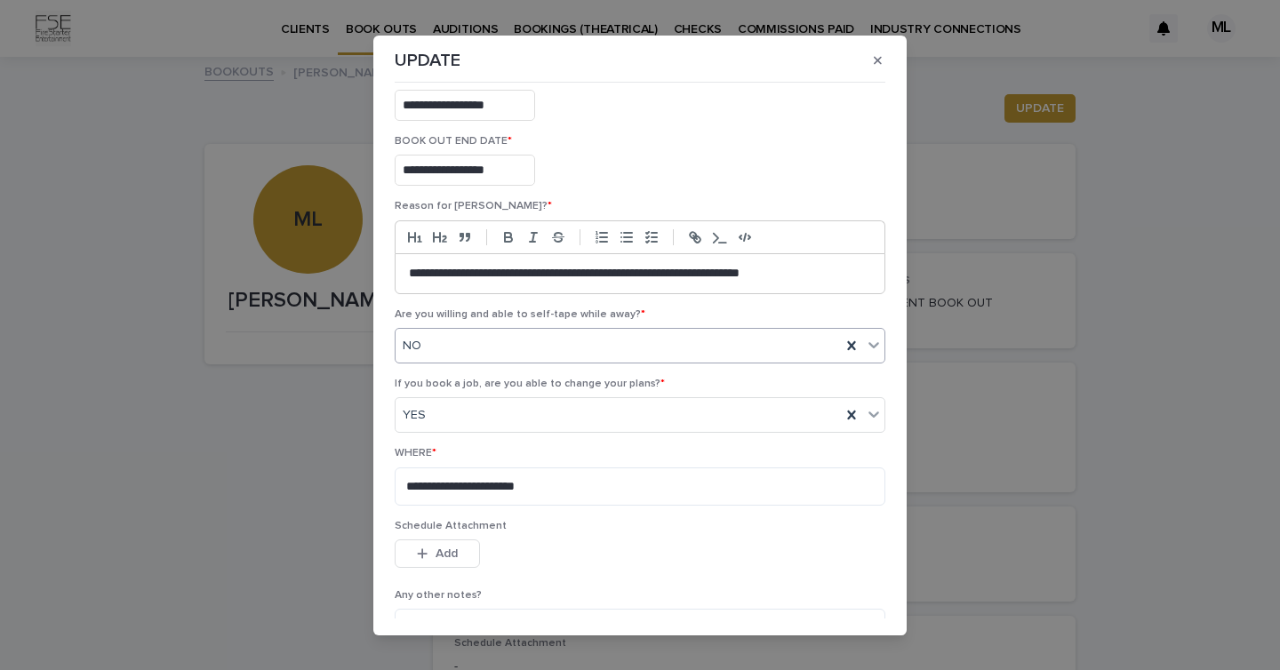
scroll to position [204, 0]
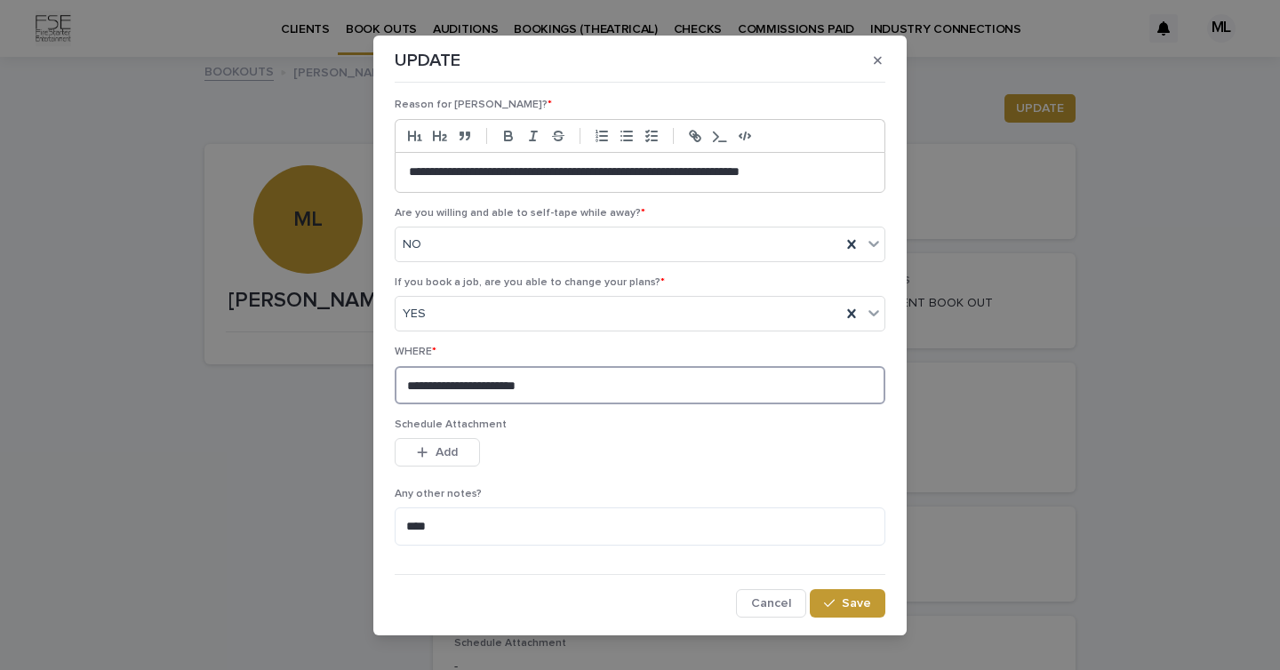
click at [573, 388] on textarea "**********" at bounding box center [640, 385] width 491 height 38
type textarea "**********"
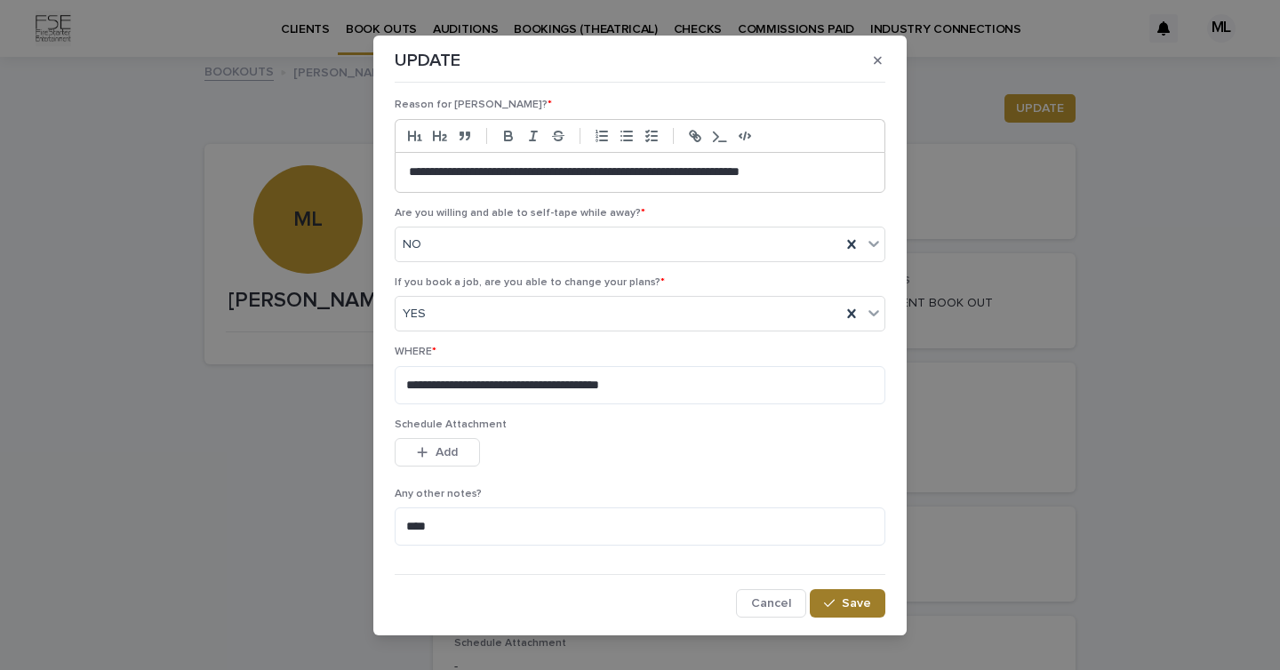
click at [847, 607] on span "Save" at bounding box center [856, 603] width 29 height 12
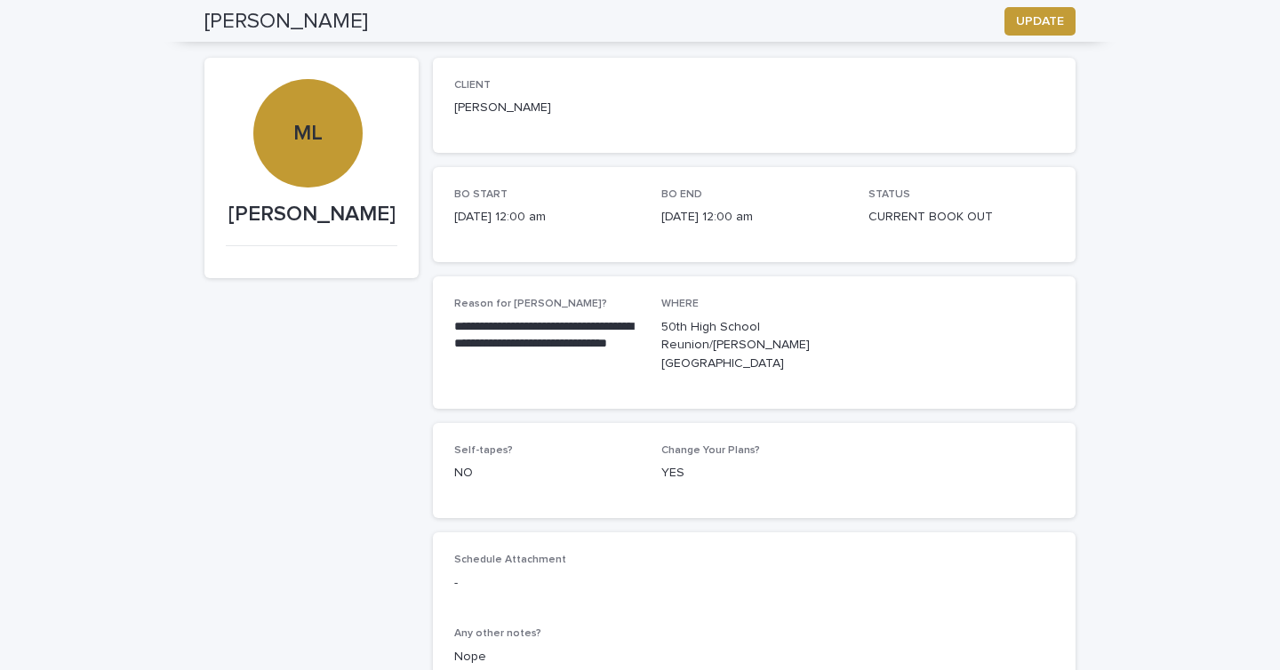
scroll to position [0, 0]
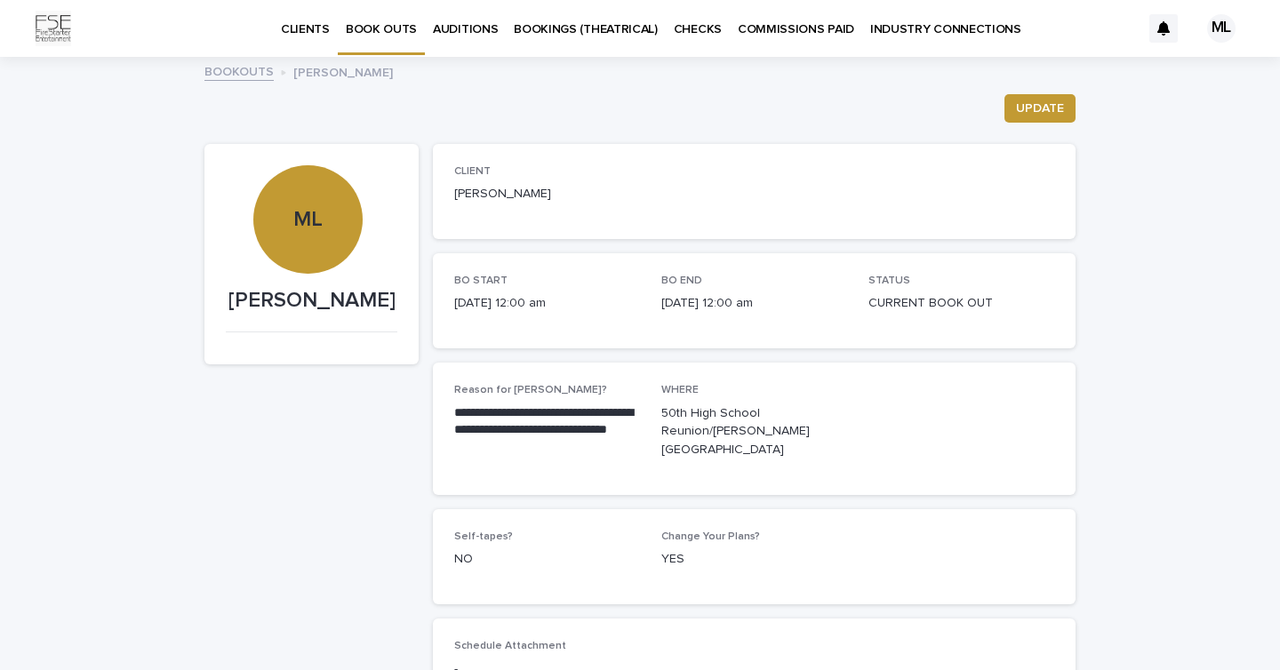
click at [453, 28] on p "AUDITIONS" at bounding box center [465, 18] width 65 height 37
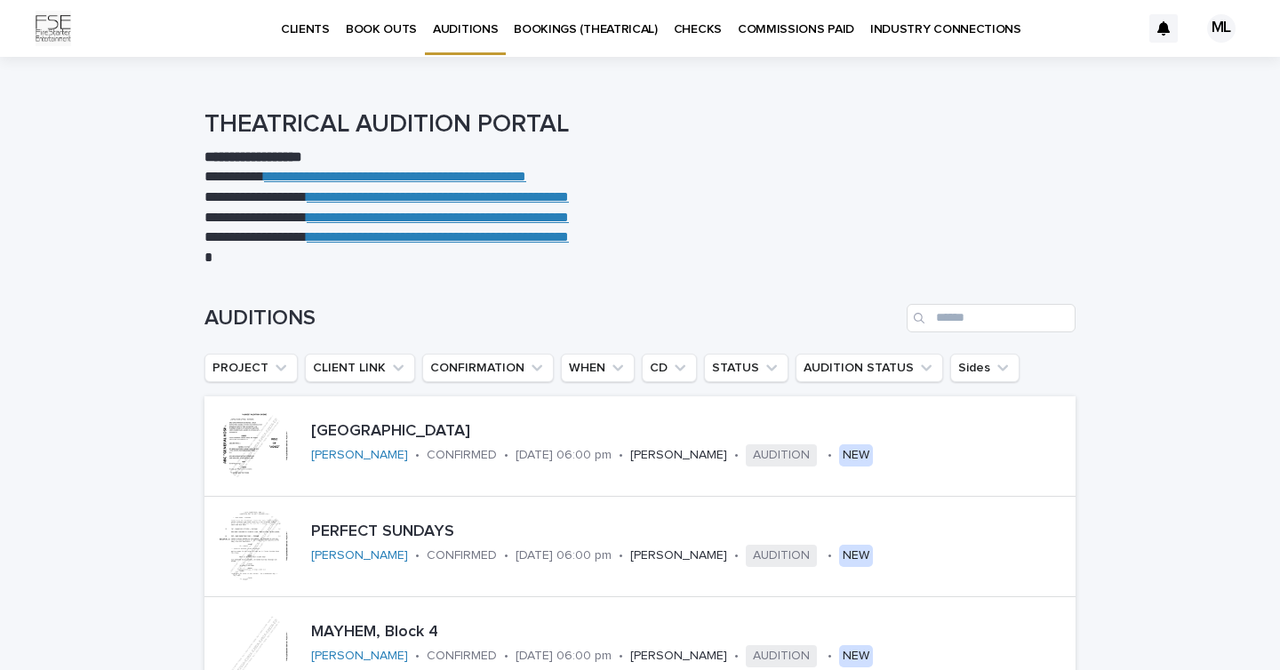
click at [1224, 29] on div "ML" at bounding box center [1221, 28] width 28 height 28
click at [1168, 81] on p "Log Out" at bounding box center [1205, 75] width 112 height 30
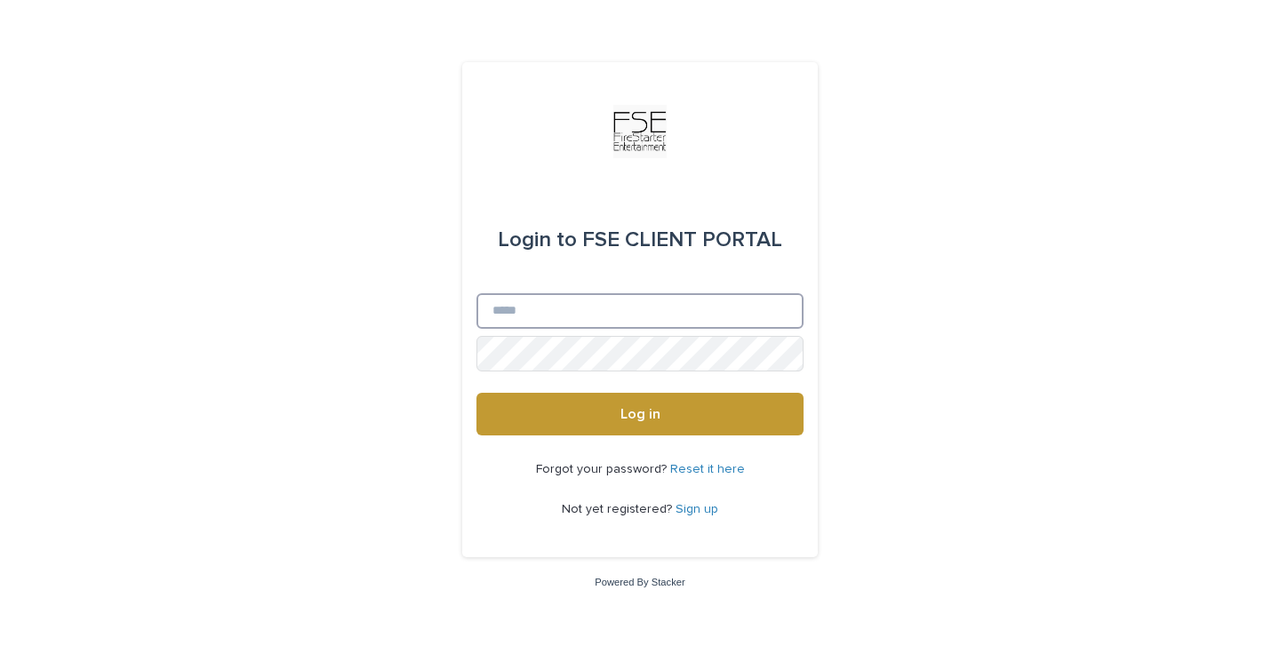
type input "**********"
